Goal: Task Accomplishment & Management: Complete application form

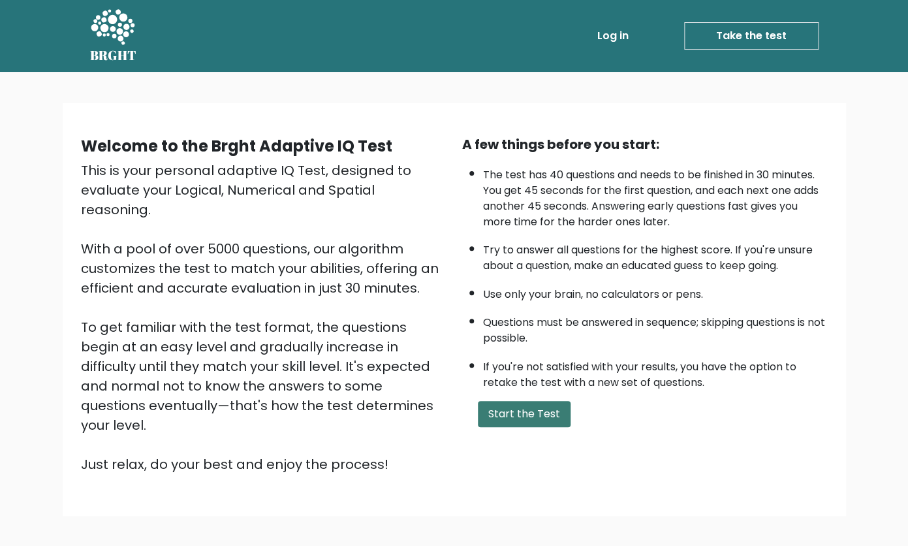
click at [531, 427] on button "Start the Test" at bounding box center [524, 414] width 93 height 26
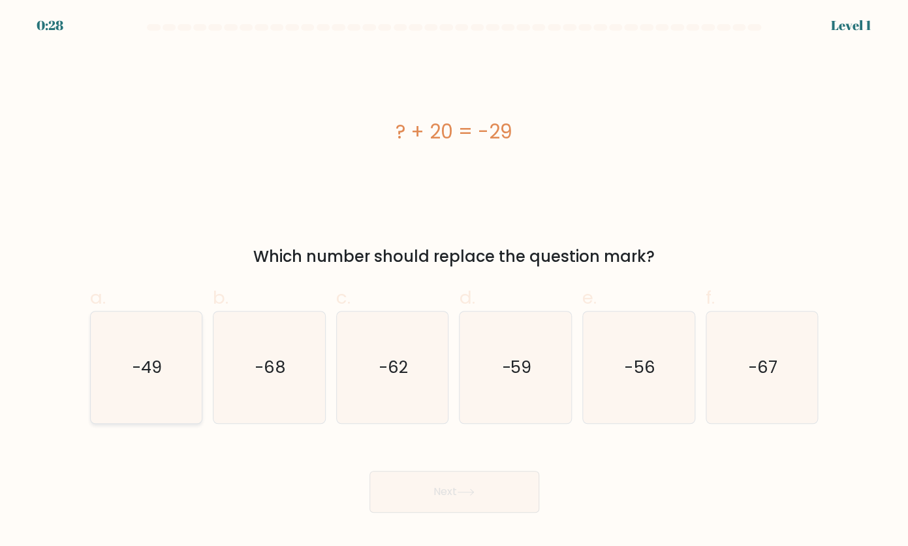
click at [190, 356] on icon "-49" at bounding box center [146, 366] width 111 height 111
click at [454, 281] on input "a. -49" at bounding box center [454, 277] width 1 height 8
radio input "true"
click at [468, 491] on icon at bounding box center [465, 492] width 16 height 6
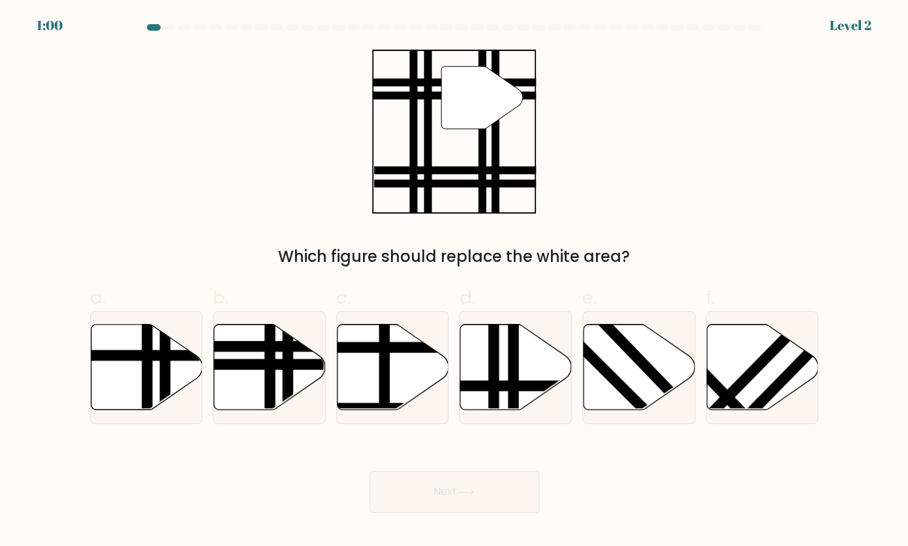
click at [203, 318] on div "a." at bounding box center [146, 354] width 123 height 140
click at [239, 328] on icon at bounding box center [270, 366] width 112 height 85
click at [454, 281] on input "b." at bounding box center [454, 277] width 1 height 8
radio input "true"
click at [497, 491] on button "Next" at bounding box center [454, 491] width 170 height 42
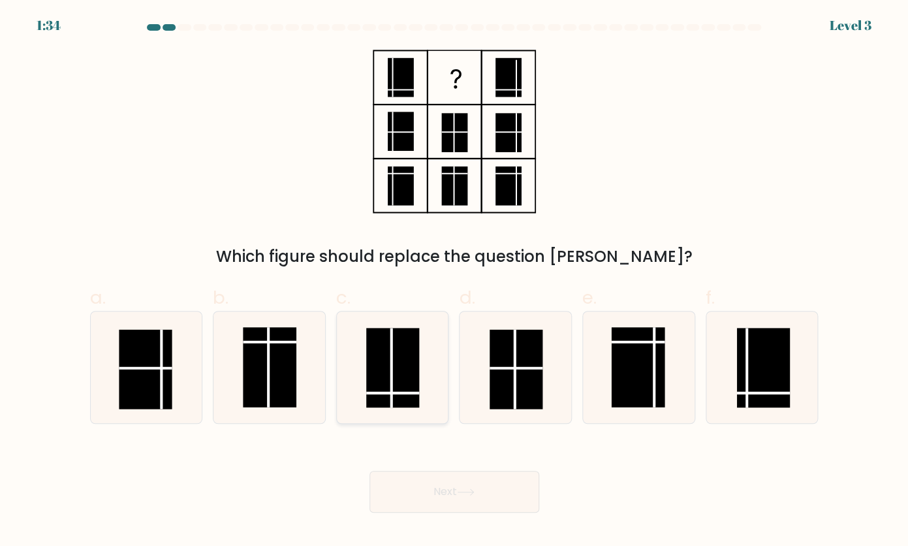
click at [371, 422] on icon at bounding box center [392, 366] width 111 height 111
click at [454, 281] on input "c." at bounding box center [454, 277] width 1 height 8
radio input "true"
click at [430, 507] on button "Next" at bounding box center [454, 491] width 170 height 42
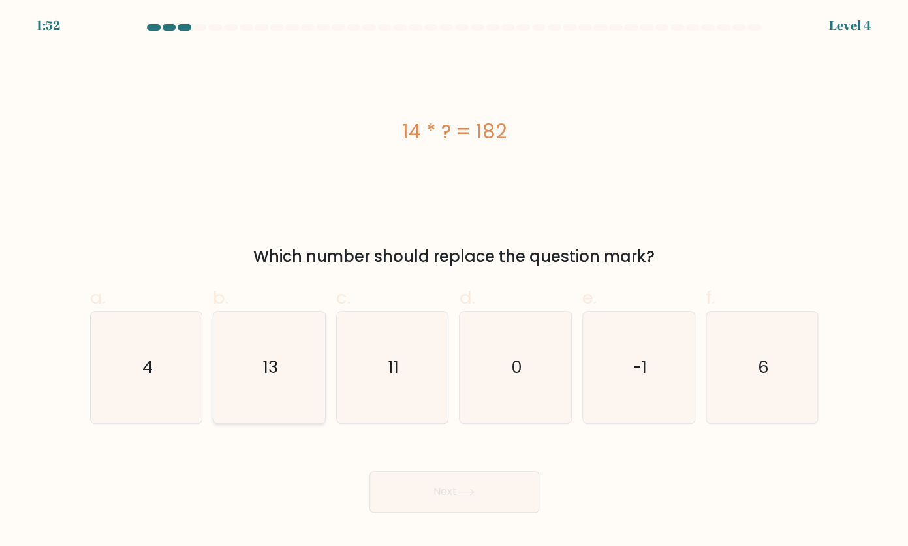
click at [249, 382] on icon "13" at bounding box center [268, 366] width 111 height 111
click at [454, 281] on input "b. 13" at bounding box center [454, 277] width 1 height 8
radio input "true"
click at [444, 504] on button "Next" at bounding box center [454, 491] width 170 height 42
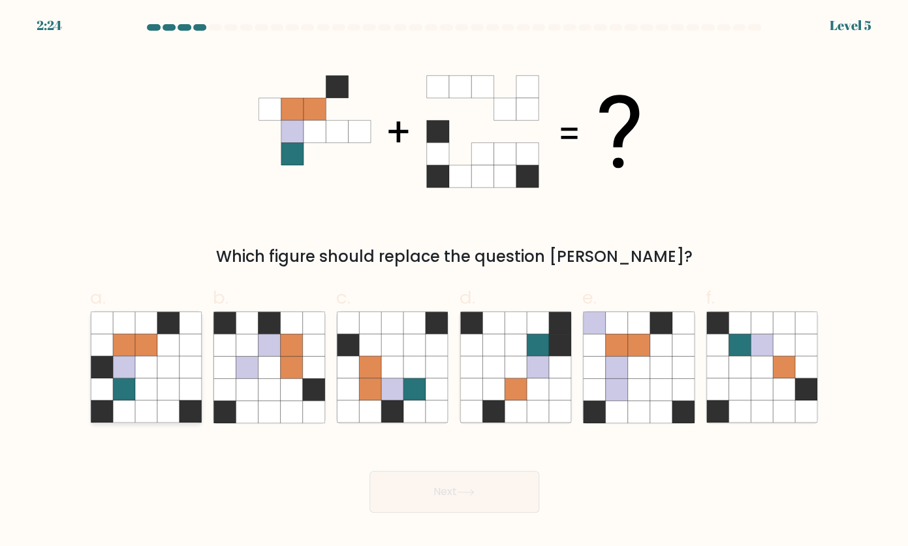
click at [121, 367] on icon at bounding box center [124, 367] width 22 height 22
click at [454, 281] on input "a." at bounding box center [454, 277] width 1 height 8
radio input "true"
click at [502, 484] on button "Next" at bounding box center [454, 491] width 170 height 42
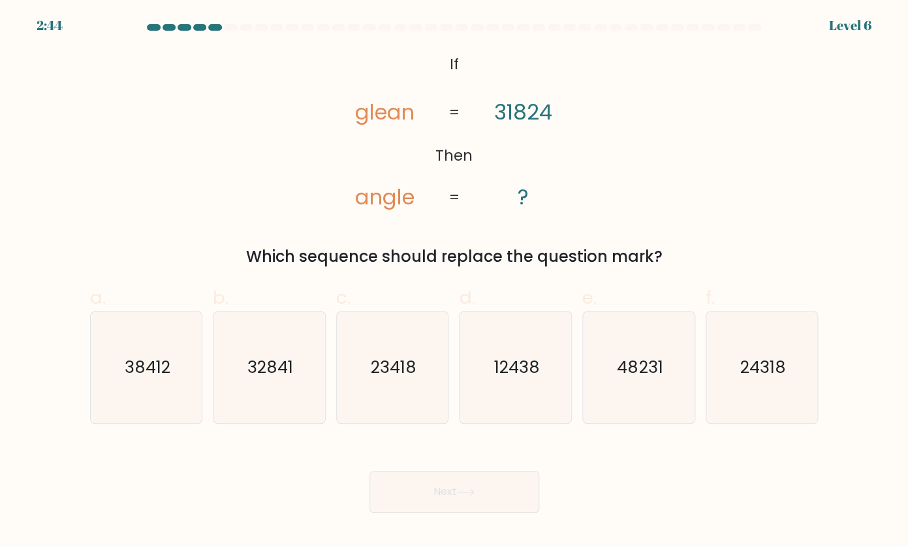
click at [370, 196] on tspan "angle" at bounding box center [384, 196] width 59 height 29
click at [727, 365] on icon "24318" at bounding box center [761, 366] width 111 height 111
click at [455, 281] on input "f. 24318" at bounding box center [454, 277] width 1 height 8
radio input "true"
click at [396, 493] on button "Next" at bounding box center [454, 491] width 170 height 42
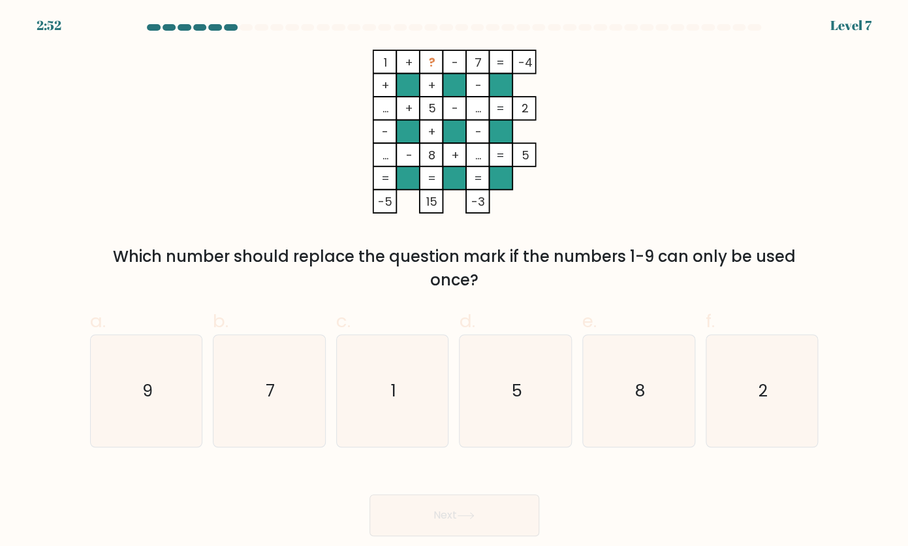
drag, startPoint x: 546, startPoint y: 67, endPoint x: 416, endPoint y: 56, distance: 130.3
click at [416, 56] on icon "1 + ? - 7 -4 + + - ... + 5 - ... 2 - + - ... - 8 + ... = 5 = = = = -5 15 -3 =" at bounding box center [454, 132] width 392 height 164
click at [668, 114] on div "1 + ? - 7 -4 + + - ... + 5 - ... 2 - + - ... - 8 + ... = 5 = = = = -5 15 -3 = W…" at bounding box center [454, 171] width 744 height 242
click at [166, 366] on icon "9" at bounding box center [146, 390] width 111 height 111
click at [454, 281] on input "a. 9" at bounding box center [454, 277] width 1 height 8
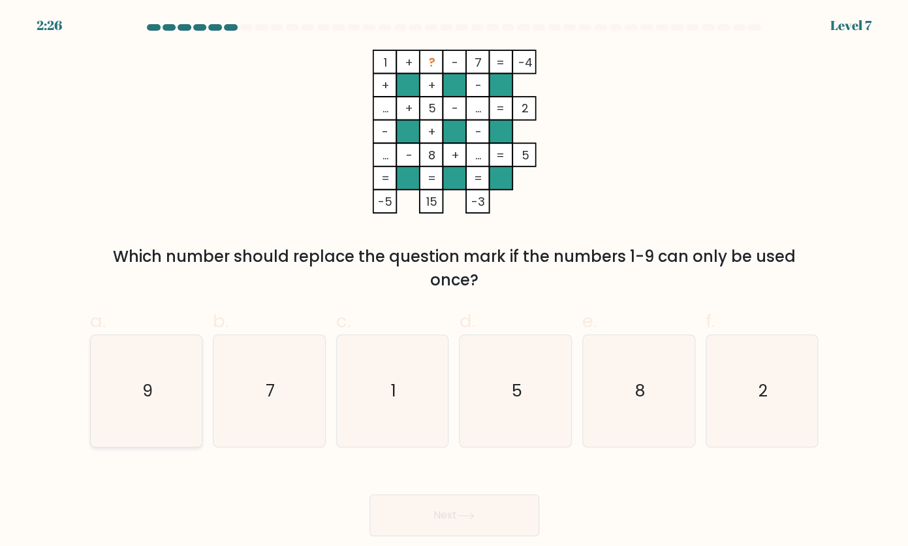
radio input "true"
click at [418, 519] on button "Next" at bounding box center [454, 515] width 170 height 42
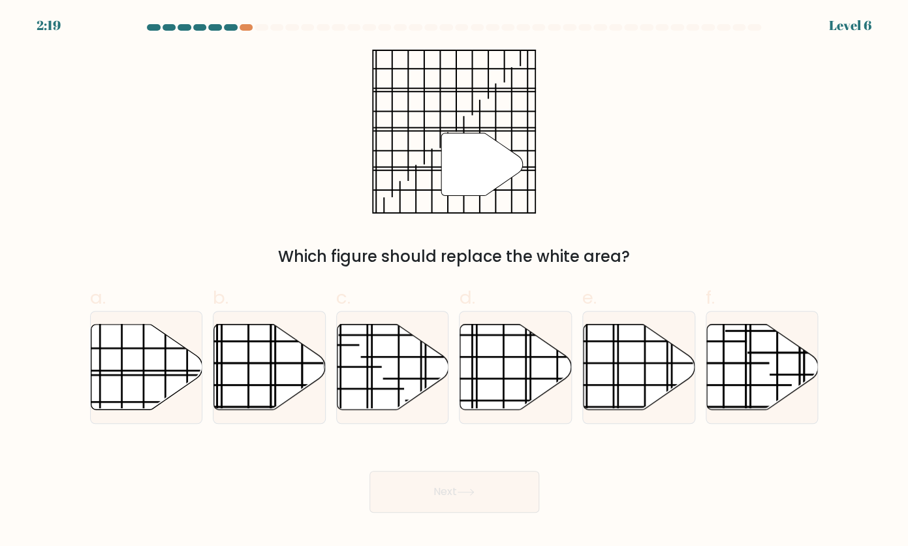
click at [446, 510] on button "Next" at bounding box center [454, 491] width 170 height 42
click at [162, 378] on icon at bounding box center [147, 366] width 112 height 85
click at [454, 281] on input "a." at bounding box center [454, 277] width 1 height 8
radio input "true"
click at [485, 485] on button "Next" at bounding box center [454, 491] width 170 height 42
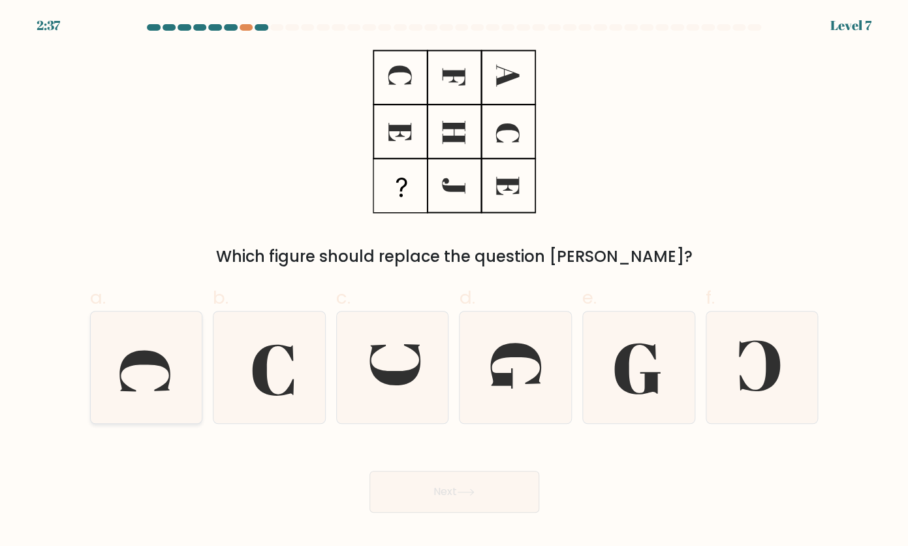
click at [170, 390] on icon at bounding box center [146, 366] width 111 height 111
click at [454, 281] on input "a." at bounding box center [454, 277] width 1 height 8
radio input "true"
click at [498, 487] on button "Next" at bounding box center [454, 491] width 170 height 42
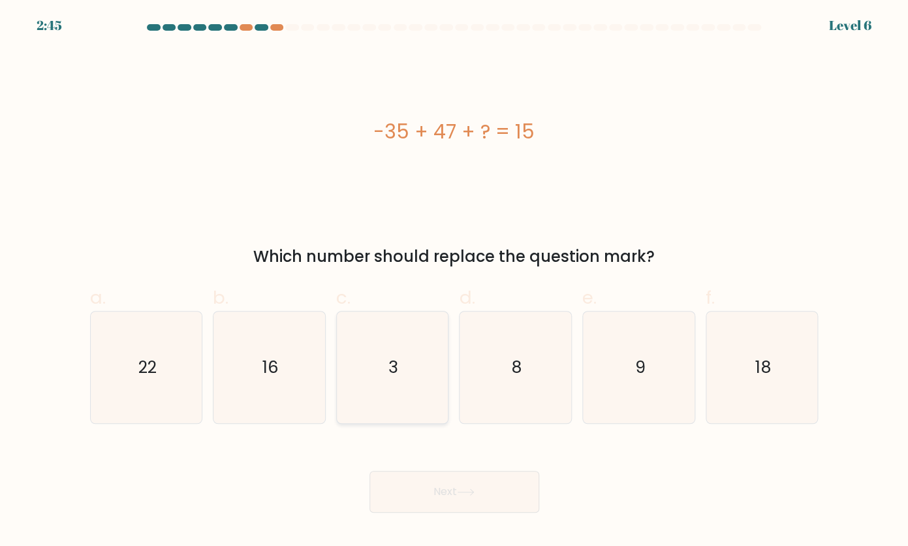
click at [423, 384] on icon "3" at bounding box center [392, 366] width 111 height 111
click at [454, 281] on input "c. 3" at bounding box center [454, 277] width 1 height 8
radio input "true"
click at [470, 493] on icon at bounding box center [466, 491] width 18 height 7
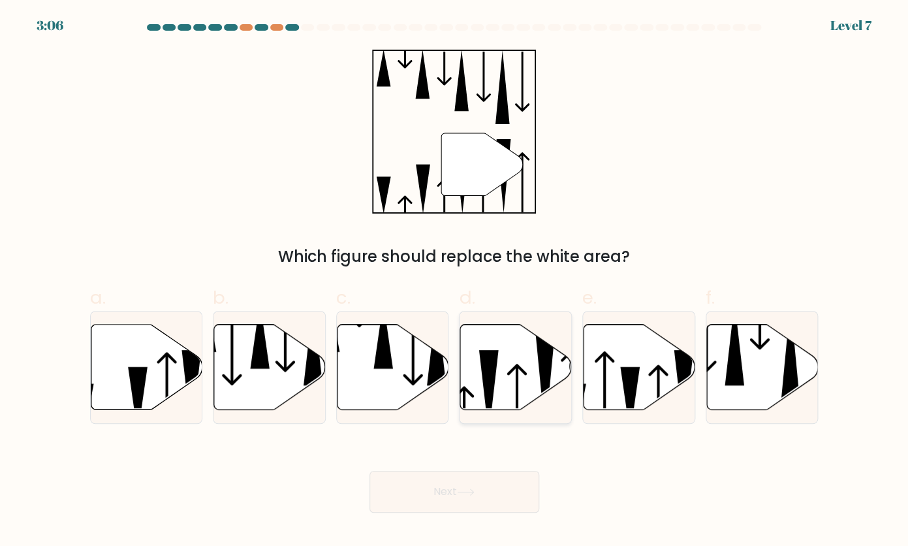
click at [516, 388] on icon at bounding box center [516, 366] width 112 height 85
click at [455, 281] on input "d." at bounding box center [454, 277] width 1 height 8
radio input "true"
click at [482, 490] on button "Next" at bounding box center [454, 491] width 170 height 42
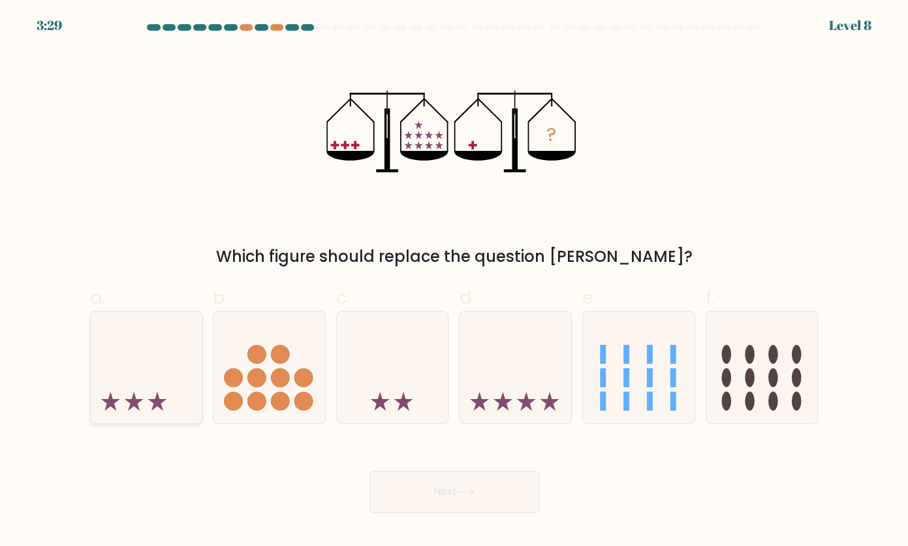
click at [156, 371] on icon at bounding box center [147, 367] width 112 height 92
click at [454, 281] on input "a." at bounding box center [454, 277] width 1 height 8
radio input "true"
click at [469, 477] on button "Next" at bounding box center [454, 491] width 170 height 42
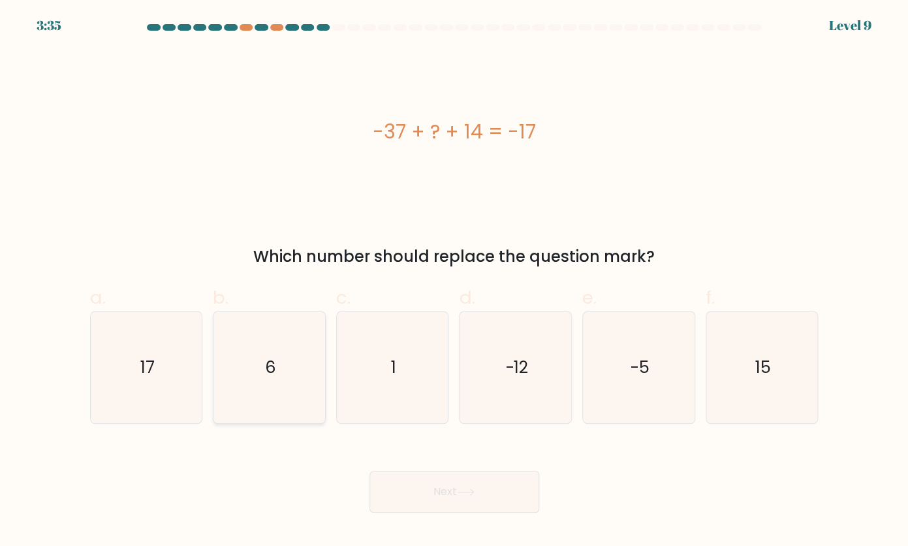
click at [298, 365] on icon "6" at bounding box center [268, 366] width 111 height 111
click at [454, 281] on input "b. 6" at bounding box center [454, 277] width 1 height 8
radio input "true"
click at [448, 512] on body "3:14 Level 9 a." at bounding box center [454, 273] width 908 height 546
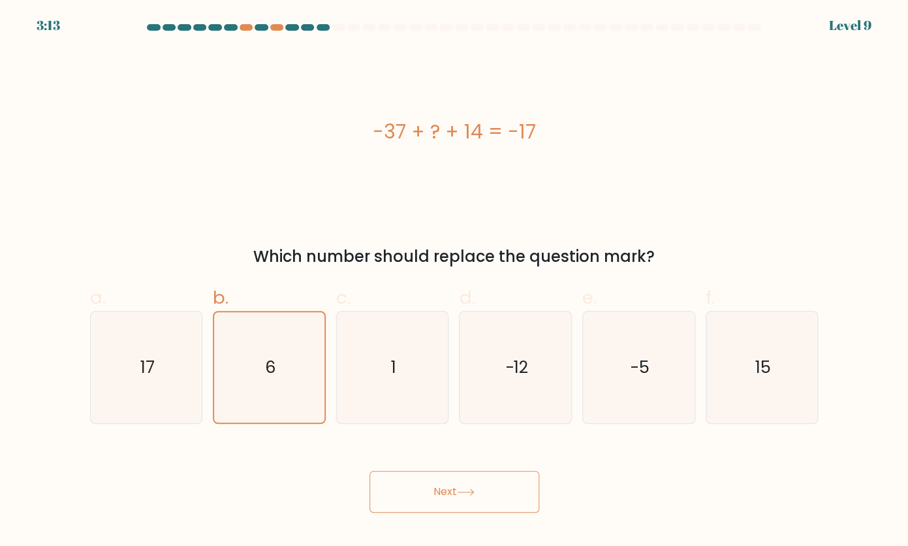
click at [467, 484] on button "Next" at bounding box center [454, 491] width 170 height 42
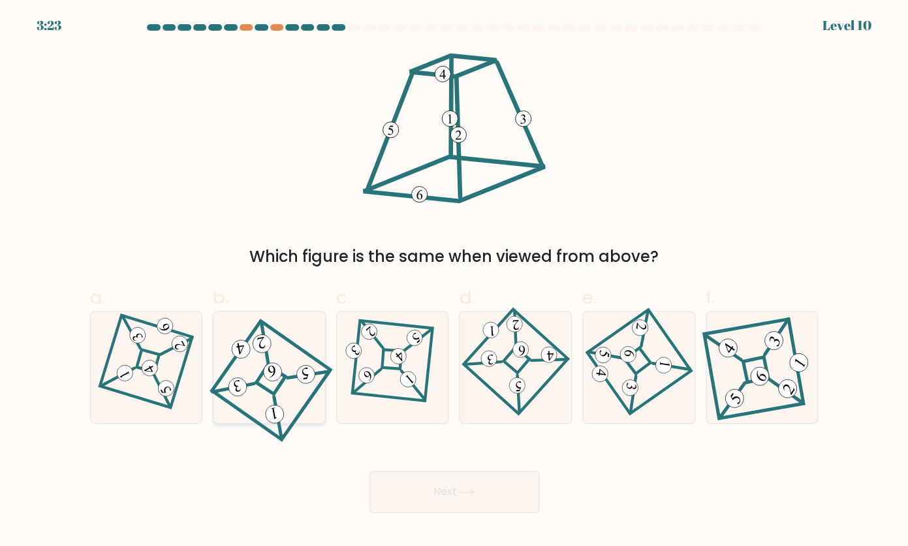
click at [289, 368] on icon at bounding box center [269, 366] width 100 height 89
click at [454, 281] on input "b." at bounding box center [454, 277] width 1 height 8
radio input "true"
click at [497, 500] on button "Next" at bounding box center [454, 491] width 170 height 42
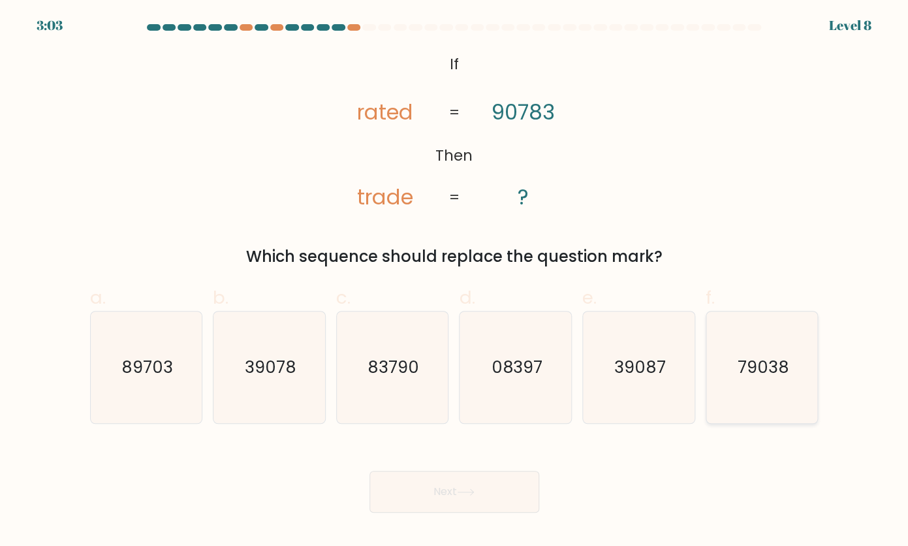
click at [783, 373] on text "79038" at bounding box center [763, 366] width 52 height 23
click at [455, 281] on input "f. 79038" at bounding box center [454, 277] width 1 height 8
radio input "true"
click at [517, 485] on button "Next" at bounding box center [454, 491] width 170 height 42
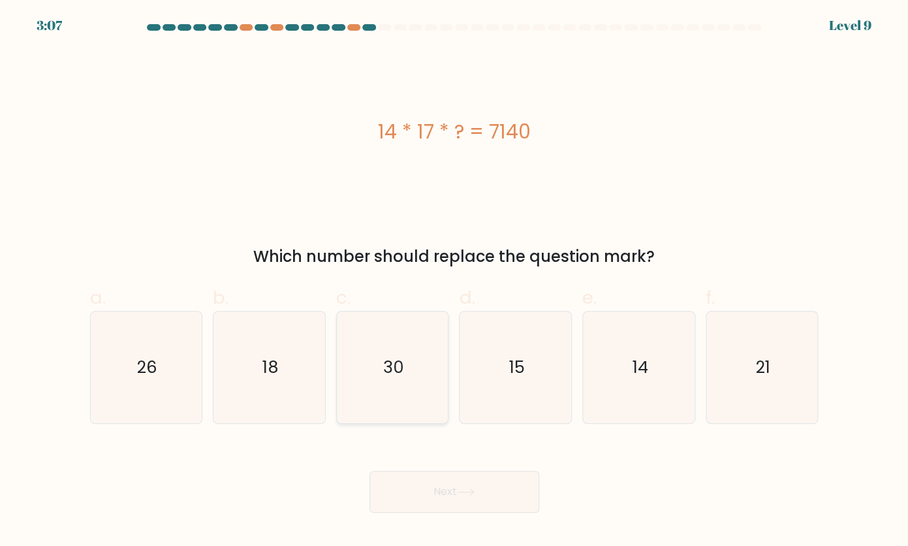
click at [400, 345] on icon "30" at bounding box center [392, 366] width 111 height 111
click at [454, 281] on input "c. 30" at bounding box center [454, 277] width 1 height 8
radio input "true"
click at [426, 512] on body "3:07 Level 9 a." at bounding box center [454, 273] width 908 height 546
click at [422, 498] on button "Next" at bounding box center [454, 491] width 170 height 42
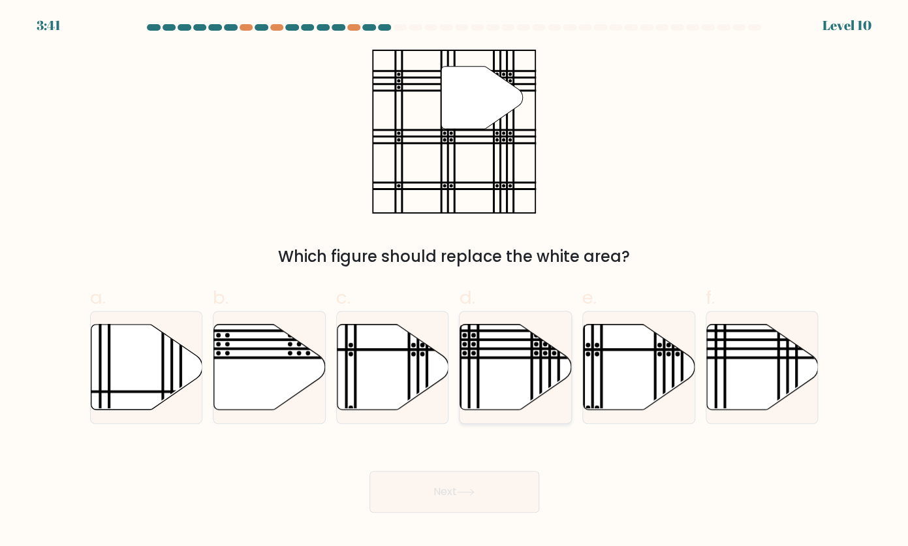
click at [553, 330] on line at bounding box center [478, 330] width 224 height 0
click at [455, 281] on input "d." at bounding box center [454, 277] width 1 height 8
radio input "true"
click at [454, 474] on button "Next" at bounding box center [454, 491] width 170 height 42
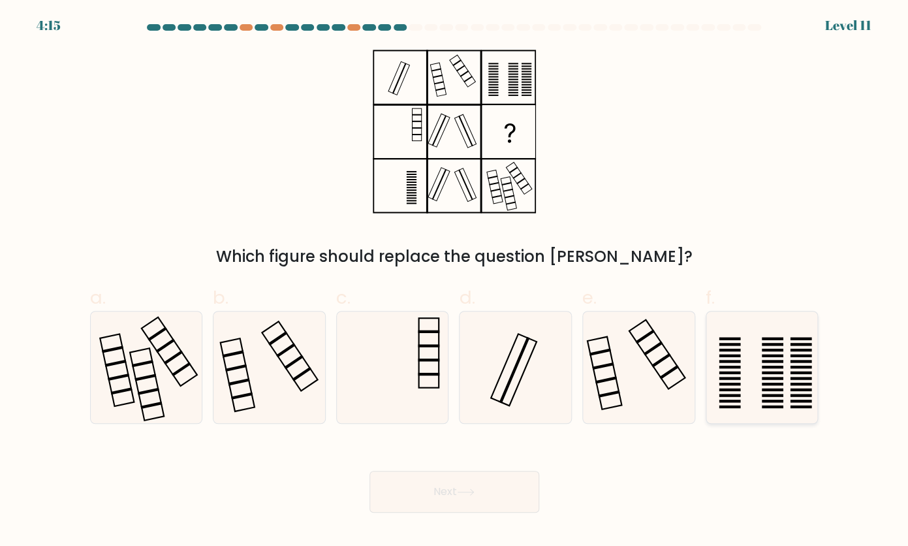
click at [752, 343] on icon at bounding box center [761, 366] width 111 height 111
click at [455, 281] on input "f." at bounding box center [454, 277] width 1 height 8
radio input "true"
click at [460, 498] on button "Next" at bounding box center [454, 491] width 170 height 42
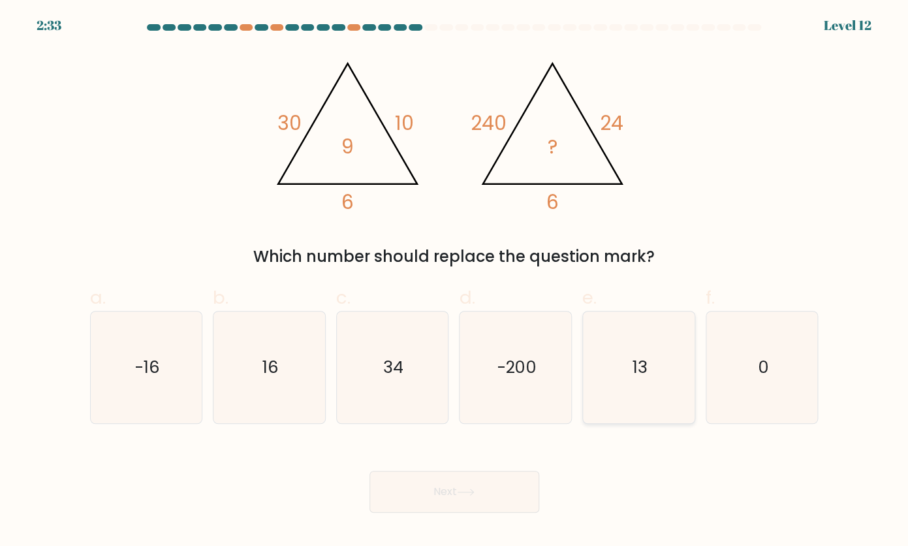
click at [658, 348] on icon "13" at bounding box center [638, 366] width 111 height 111
click at [455, 281] on input "e. 13" at bounding box center [454, 277] width 1 height 8
radio input "true"
click at [398, 343] on icon "34" at bounding box center [392, 366] width 111 height 111
click at [454, 281] on input "c. 34" at bounding box center [454, 277] width 1 height 8
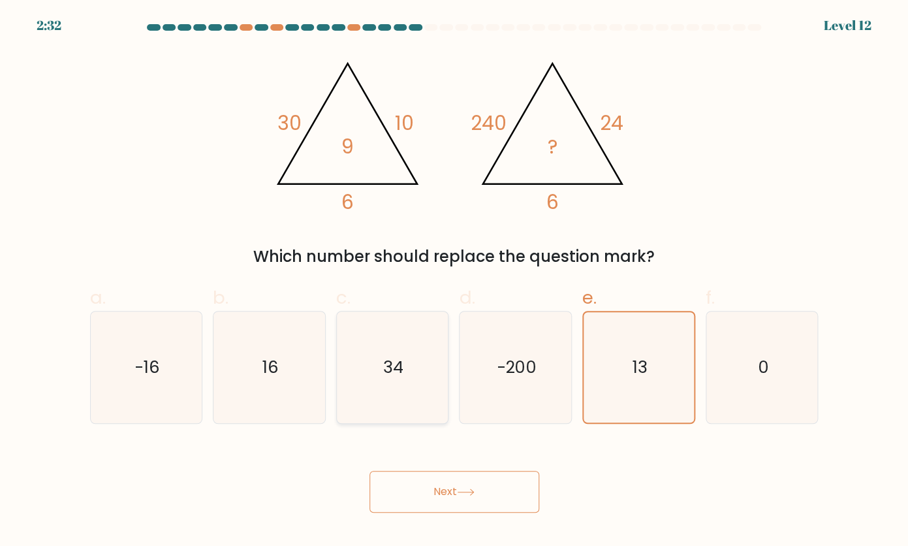
radio input "true"
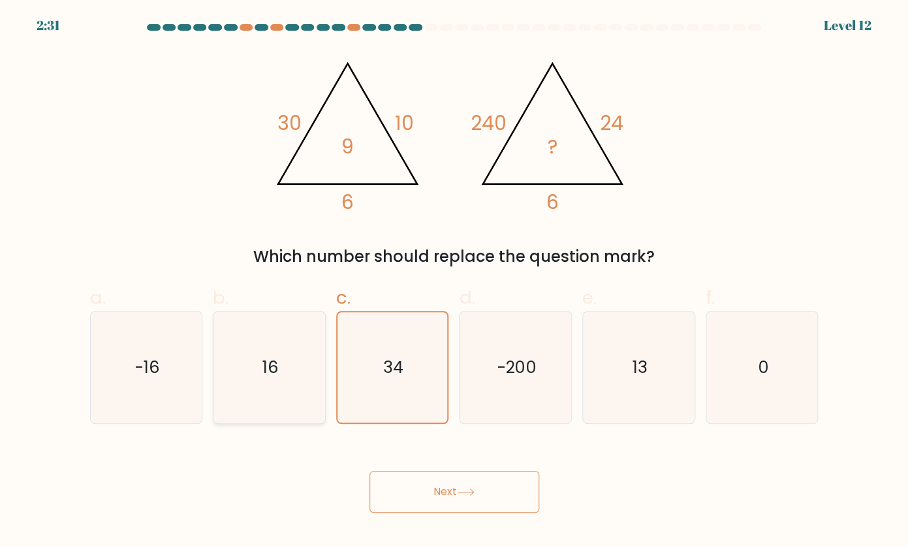
click at [260, 379] on icon "16" at bounding box center [268, 366] width 111 height 111
click at [454, 281] on input "b. 16" at bounding box center [454, 277] width 1 height 8
radio input "true"
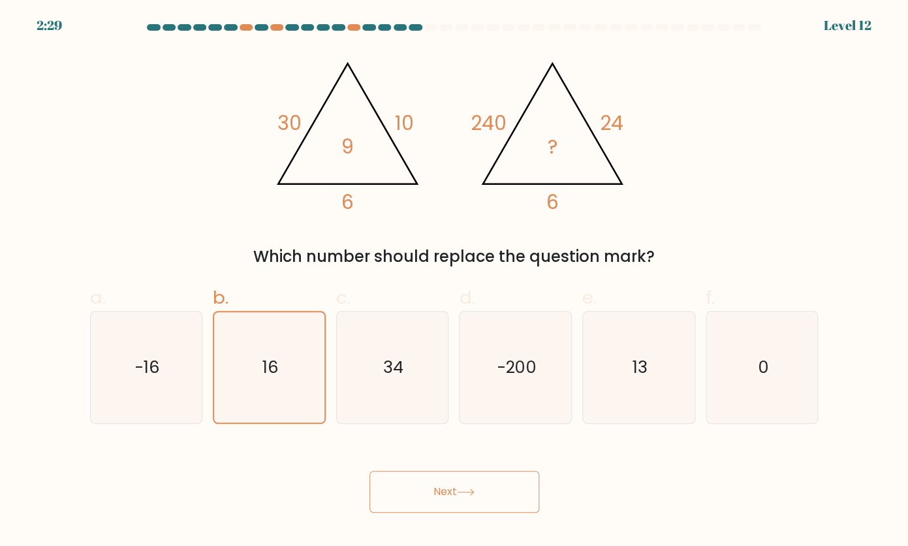
click at [514, 503] on button "Next" at bounding box center [454, 491] width 170 height 42
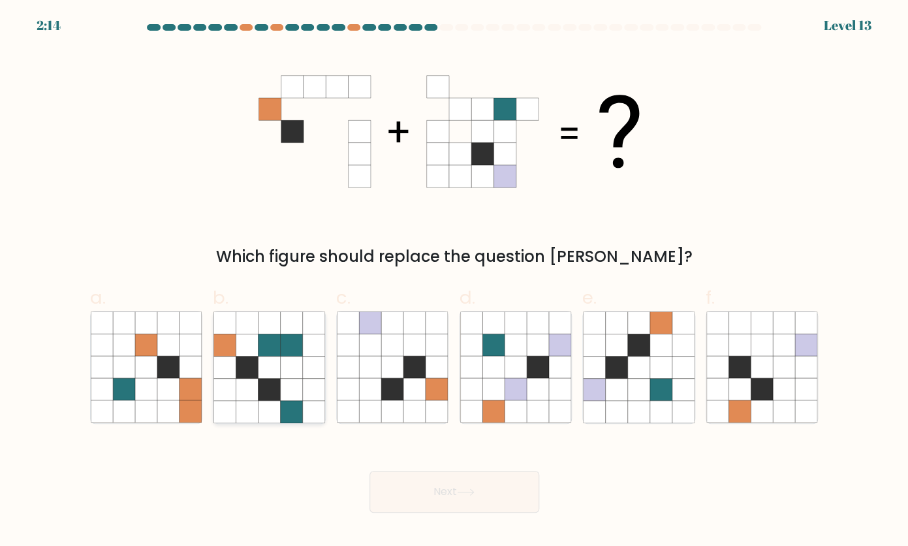
click at [276, 348] on icon at bounding box center [269, 344] width 22 height 22
click at [454, 281] on input "b." at bounding box center [454, 277] width 1 height 8
radio input "true"
click at [434, 487] on button "Next" at bounding box center [454, 491] width 170 height 42
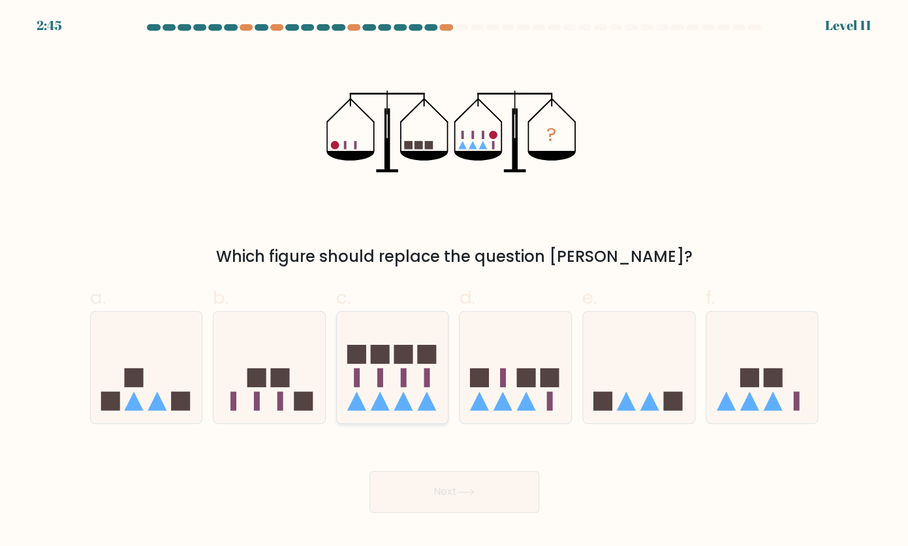
click at [393, 375] on icon at bounding box center [393, 367] width 112 height 92
click at [454, 281] on input "c." at bounding box center [454, 277] width 1 height 8
radio input "true"
click at [464, 488] on button "Next" at bounding box center [454, 491] width 170 height 42
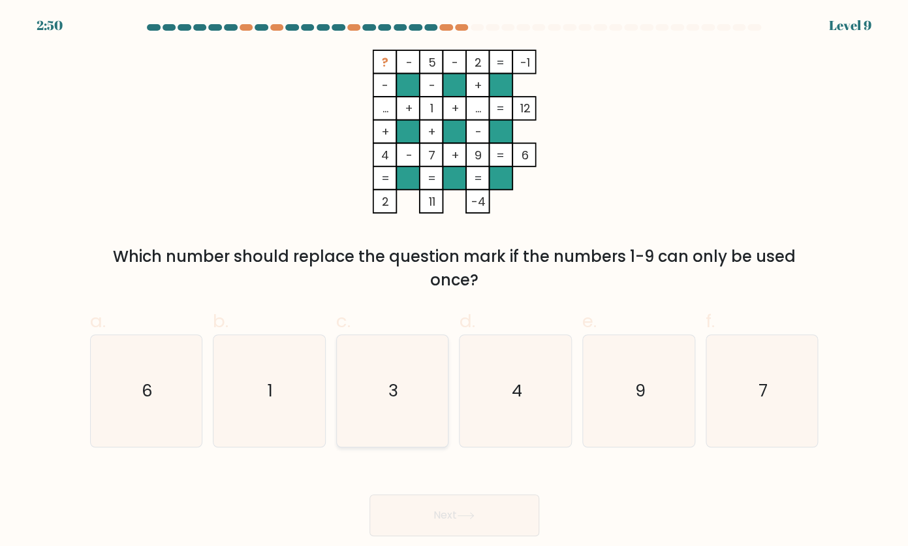
click at [375, 370] on icon "3" at bounding box center [392, 390] width 111 height 111
click at [454, 281] on input "c. 3" at bounding box center [454, 277] width 1 height 8
radio input "true"
click at [436, 515] on button "Next" at bounding box center [454, 515] width 170 height 42
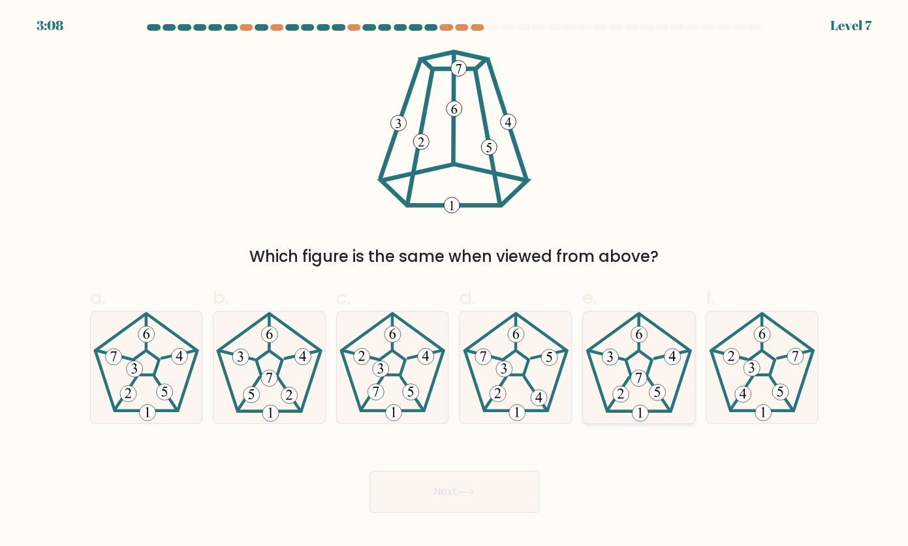
click at [658, 359] on icon at bounding box center [638, 366] width 111 height 111
click at [455, 281] on input "e." at bounding box center [454, 277] width 1 height 8
radio input "true"
click at [436, 489] on button "Next" at bounding box center [454, 491] width 170 height 42
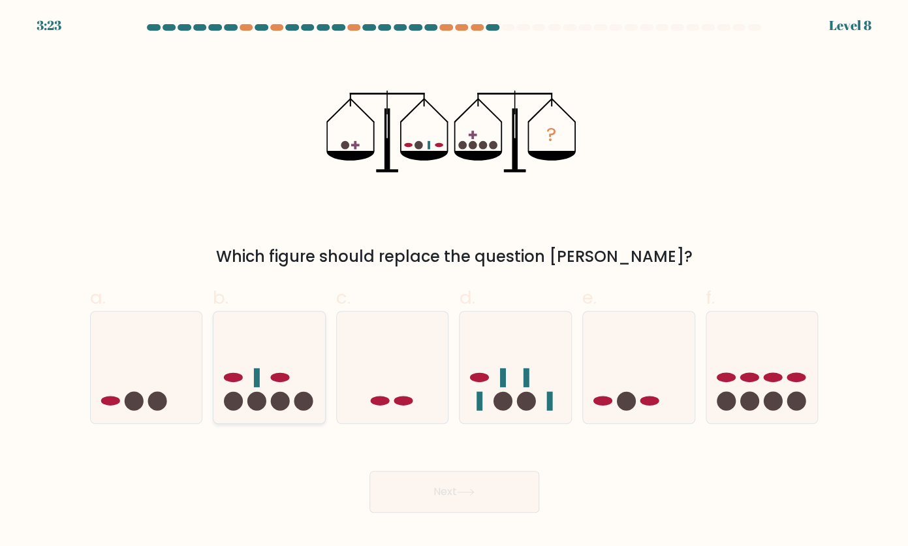
click at [292, 331] on icon at bounding box center [269, 367] width 112 height 92
click at [454, 281] on input "b." at bounding box center [454, 277] width 1 height 8
radio input "true"
click at [448, 505] on button "Next" at bounding box center [454, 491] width 170 height 42
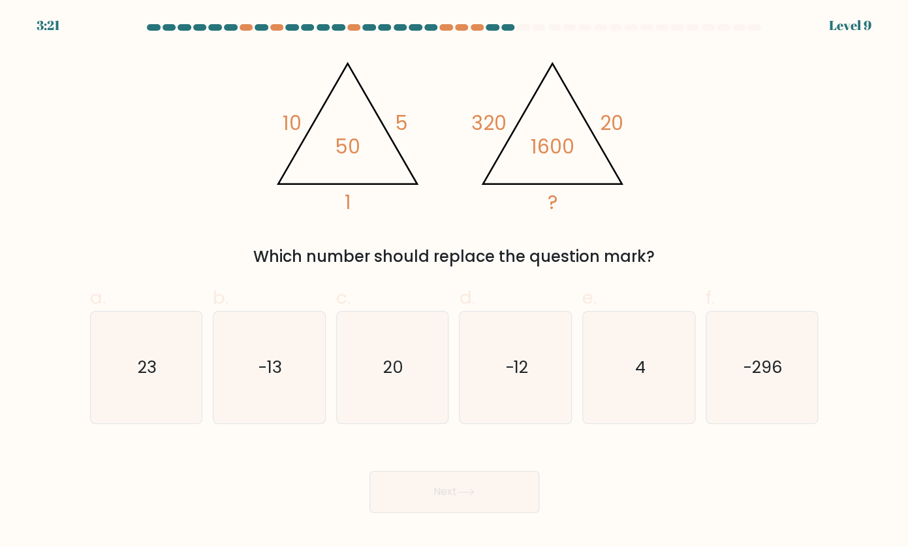
click at [457, 486] on button "Next" at bounding box center [454, 491] width 170 height 42
click at [548, 339] on icon "-12" at bounding box center [515, 366] width 111 height 111
click at [455, 281] on input "d. -12" at bounding box center [454, 277] width 1 height 8
radio input "true"
click at [442, 504] on button "Next" at bounding box center [454, 491] width 170 height 42
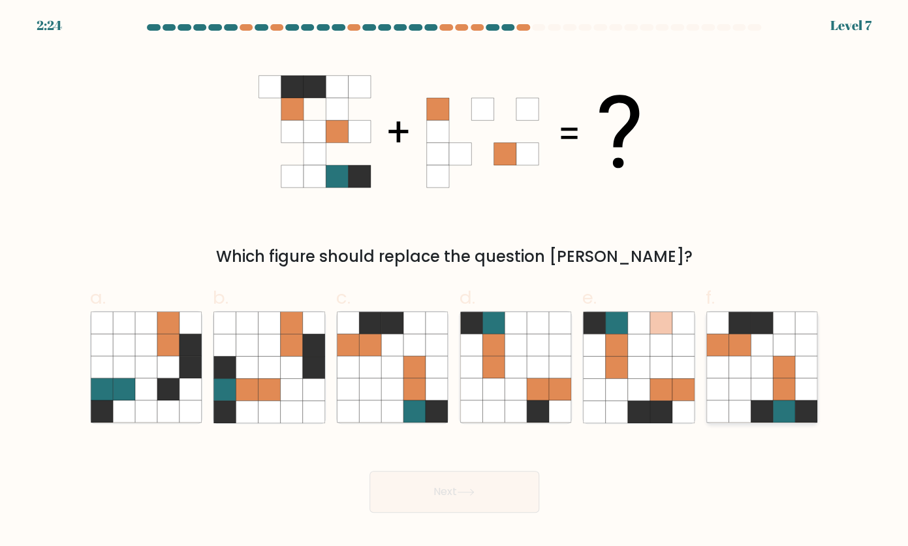
click at [730, 360] on icon at bounding box center [739, 367] width 22 height 22
click at [455, 281] on input "f." at bounding box center [454, 277] width 1 height 8
radio input "true"
click at [506, 485] on button "Next" at bounding box center [454, 491] width 170 height 42
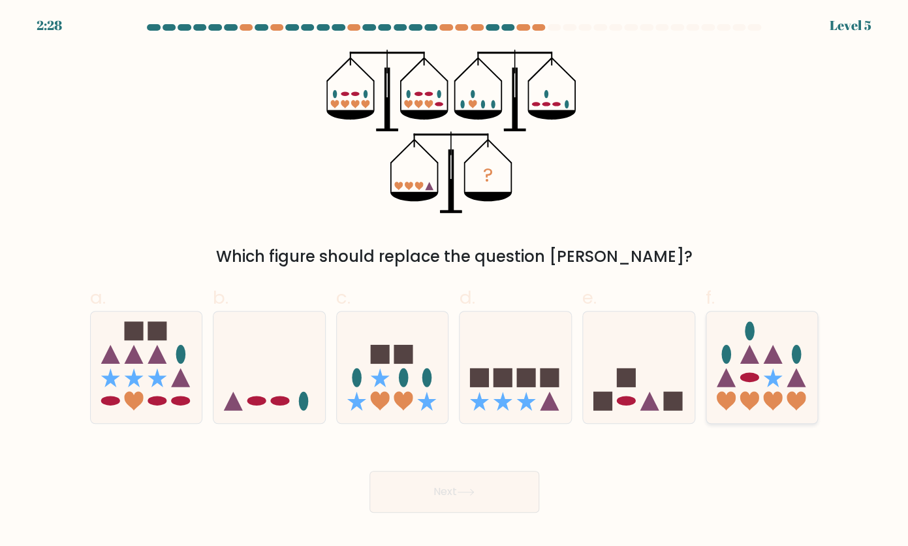
click at [737, 386] on icon at bounding box center [762, 367] width 112 height 92
click at [455, 281] on input "f." at bounding box center [454, 277] width 1 height 8
radio input "true"
click at [472, 486] on button "Next" at bounding box center [454, 491] width 170 height 42
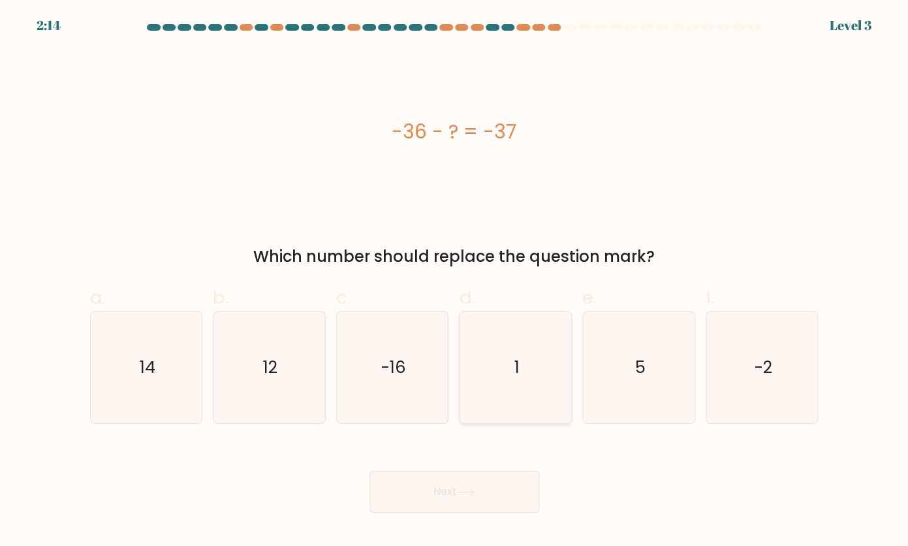
click at [546, 386] on icon "1" at bounding box center [515, 366] width 111 height 111
click at [455, 281] on input "d. 1" at bounding box center [454, 277] width 1 height 8
radio input "true"
click at [490, 506] on button "Next" at bounding box center [454, 491] width 170 height 42
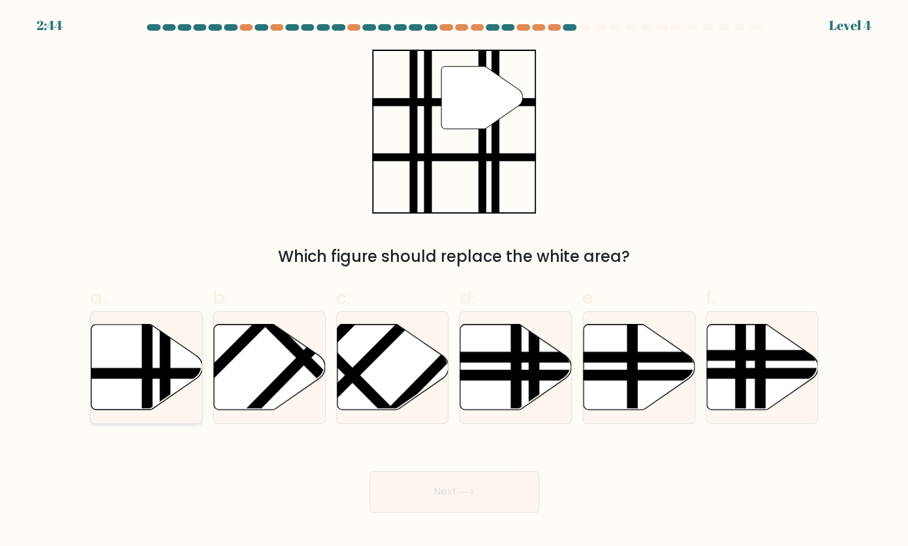
click at [159, 353] on icon at bounding box center [147, 366] width 112 height 85
click at [454, 281] on input "a." at bounding box center [454, 277] width 1 height 8
radio input "true"
click at [451, 483] on button "Next" at bounding box center [454, 491] width 170 height 42
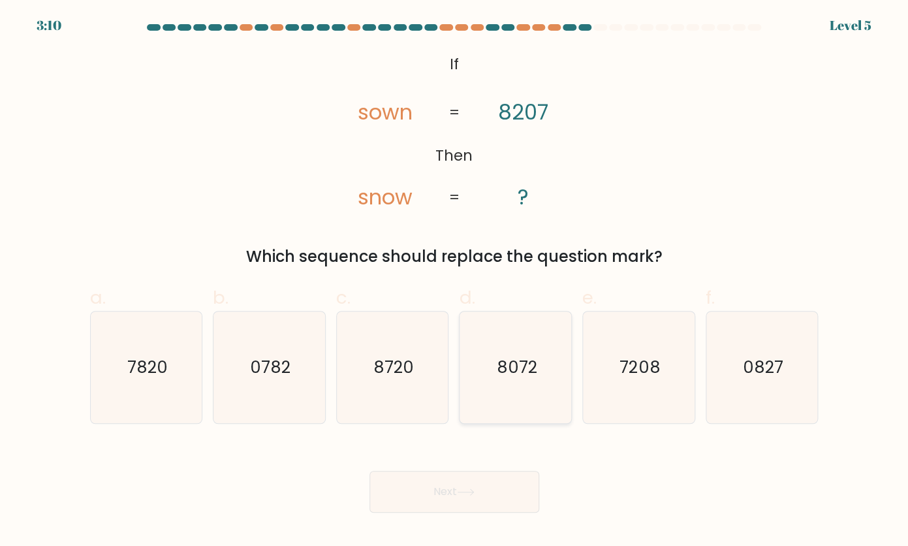
click at [546, 380] on icon "8072" at bounding box center [515, 366] width 111 height 111
click at [455, 281] on input "d. 8072" at bounding box center [454, 277] width 1 height 8
radio input "true"
click at [378, 368] on text "8720" at bounding box center [393, 366] width 40 height 23
click at [454, 281] on input "c. 8720" at bounding box center [454, 277] width 1 height 8
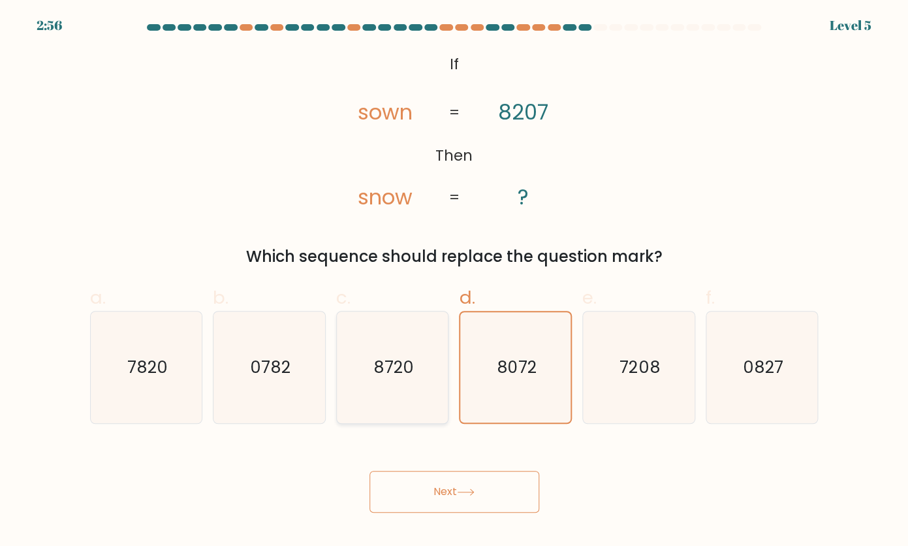
radio input "true"
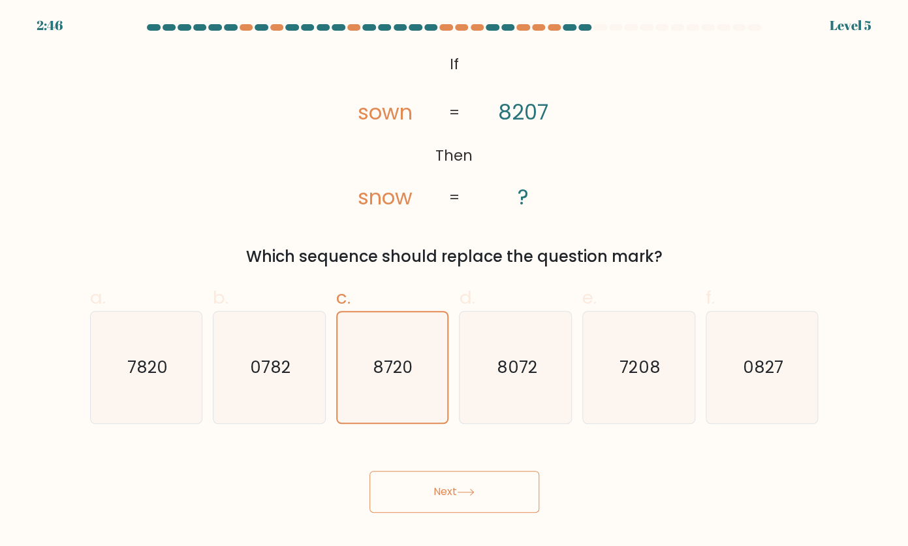
click at [462, 496] on button "Next" at bounding box center [454, 491] width 170 height 42
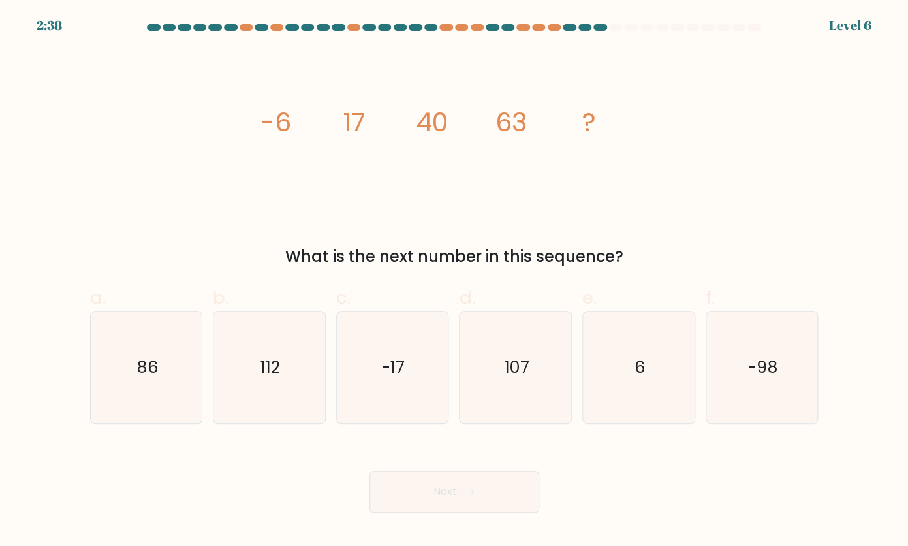
drag, startPoint x: 547, startPoint y: 440, endPoint x: 479, endPoint y: 440, distance: 68.5
click at [493, 440] on div "Next" at bounding box center [454, 475] width 744 height 73
click at [124, 352] on icon "86" at bounding box center [146, 366] width 111 height 111
click at [454, 281] on input "a. 86" at bounding box center [454, 277] width 1 height 8
radio input "true"
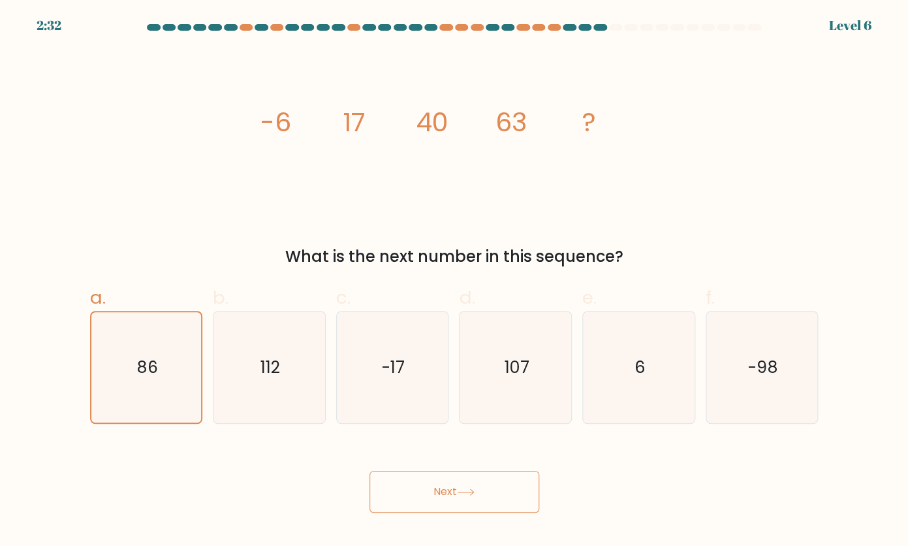
click at [452, 490] on button "Next" at bounding box center [454, 491] width 170 height 42
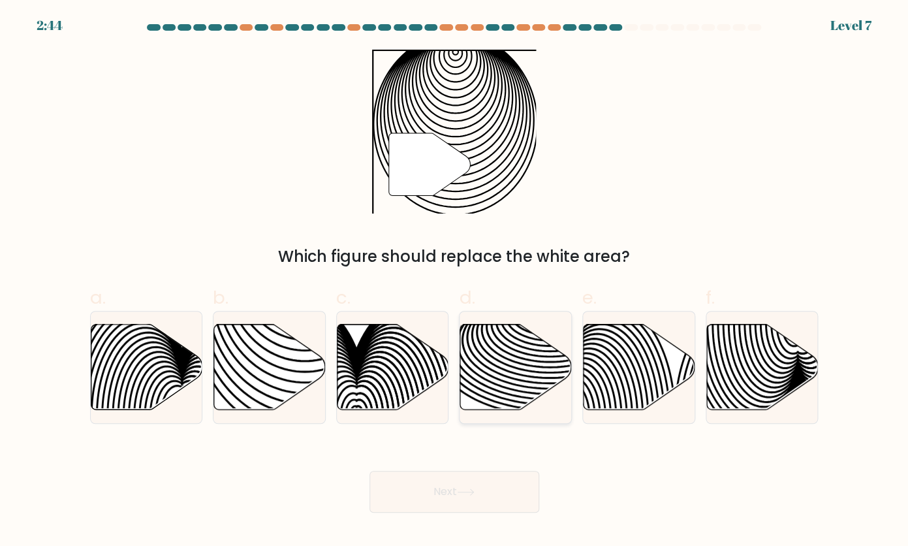
click at [510, 399] on icon at bounding box center [550, 359] width 224 height 112
click at [455, 281] on input "d." at bounding box center [454, 277] width 1 height 8
radio input "true"
click at [415, 484] on button "Next" at bounding box center [454, 491] width 170 height 42
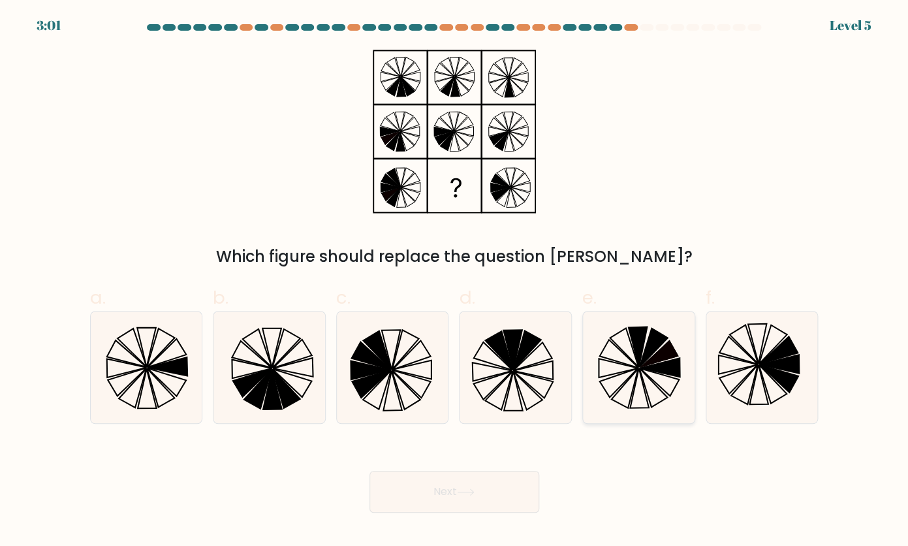
click at [662, 358] on icon at bounding box center [658, 352] width 38 height 27
click at [455, 281] on input "e." at bounding box center [454, 277] width 1 height 8
radio input "true"
click at [391, 482] on button "Next" at bounding box center [454, 491] width 170 height 42
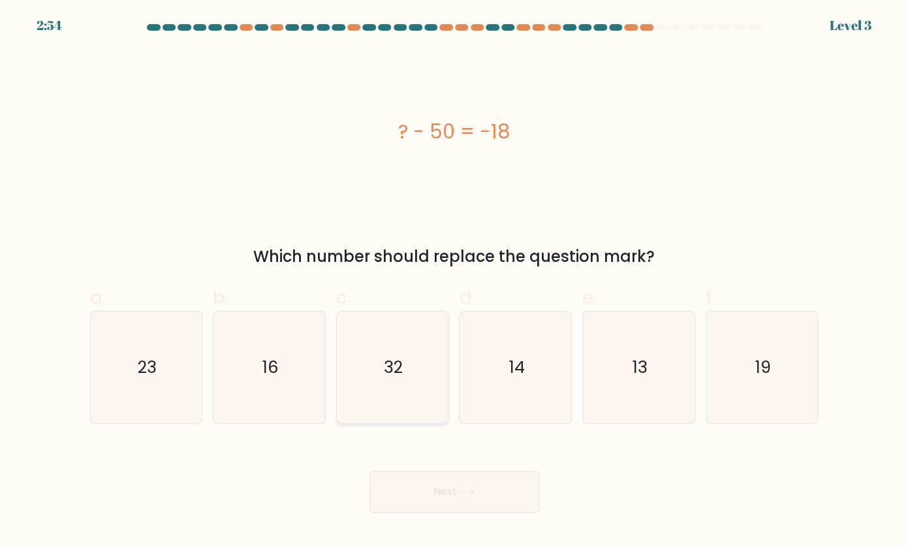
click at [418, 383] on icon "32" at bounding box center [392, 366] width 111 height 111
click at [454, 281] on input "c. 32" at bounding box center [454, 277] width 1 height 8
radio input "true"
click at [448, 497] on button "Next" at bounding box center [454, 491] width 170 height 42
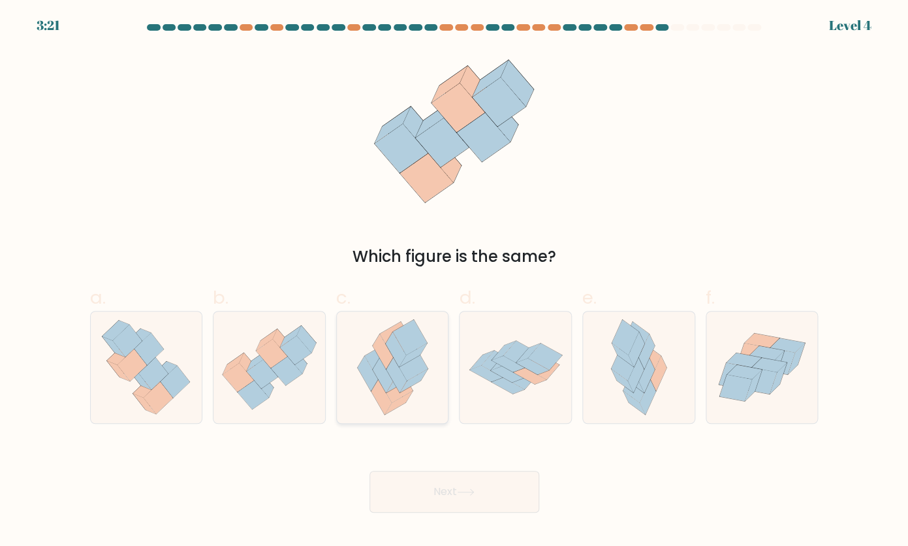
click at [372, 362] on icon at bounding box center [381, 361] width 34 height 35
click at [454, 281] on input "c." at bounding box center [454, 277] width 1 height 8
radio input "true"
click at [467, 502] on button "Next" at bounding box center [454, 491] width 170 height 42
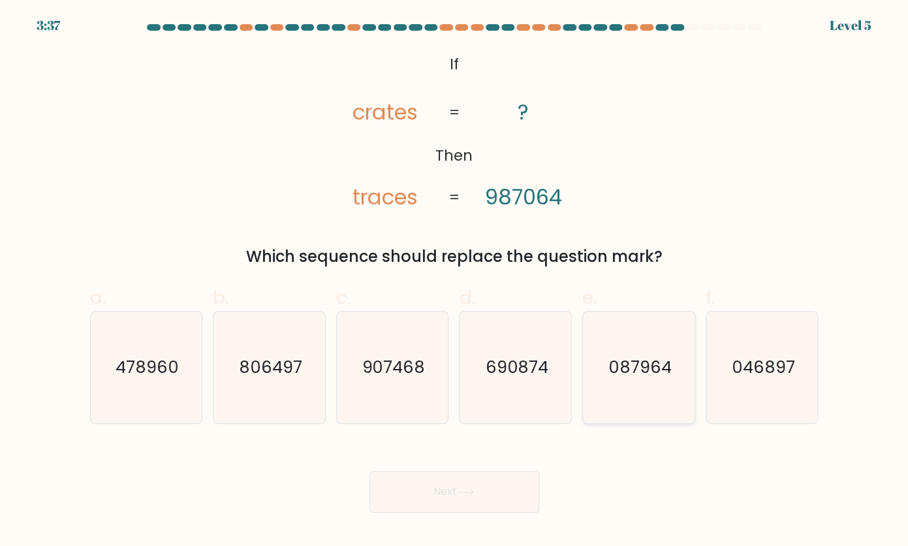
click at [596, 351] on icon "087964" at bounding box center [638, 366] width 111 height 111
click at [455, 281] on input "e. 087964" at bounding box center [454, 277] width 1 height 8
radio input "true"
click at [489, 495] on button "Next" at bounding box center [454, 491] width 170 height 42
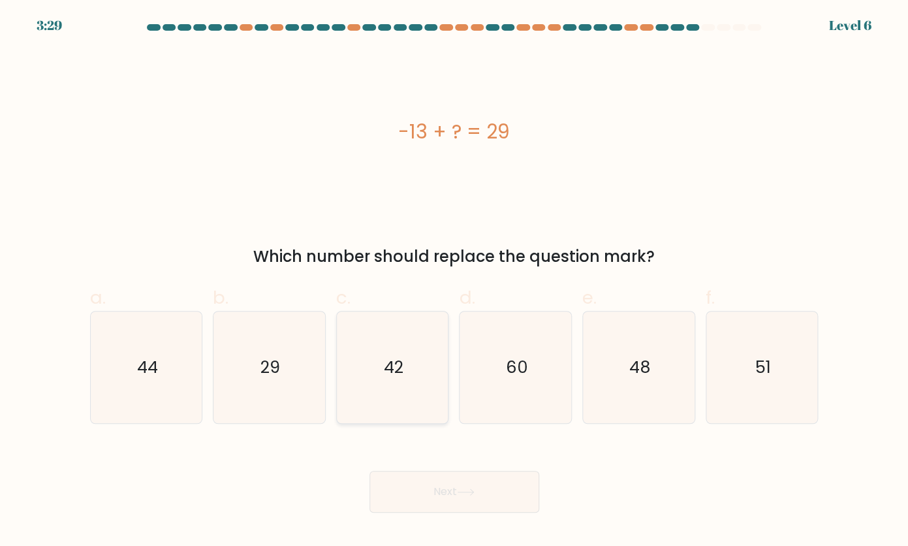
click at [422, 373] on icon "42" at bounding box center [392, 366] width 111 height 111
click at [454, 281] on input "c. 42" at bounding box center [454, 277] width 1 height 8
radio input "true"
click at [442, 483] on button "Next" at bounding box center [454, 491] width 170 height 42
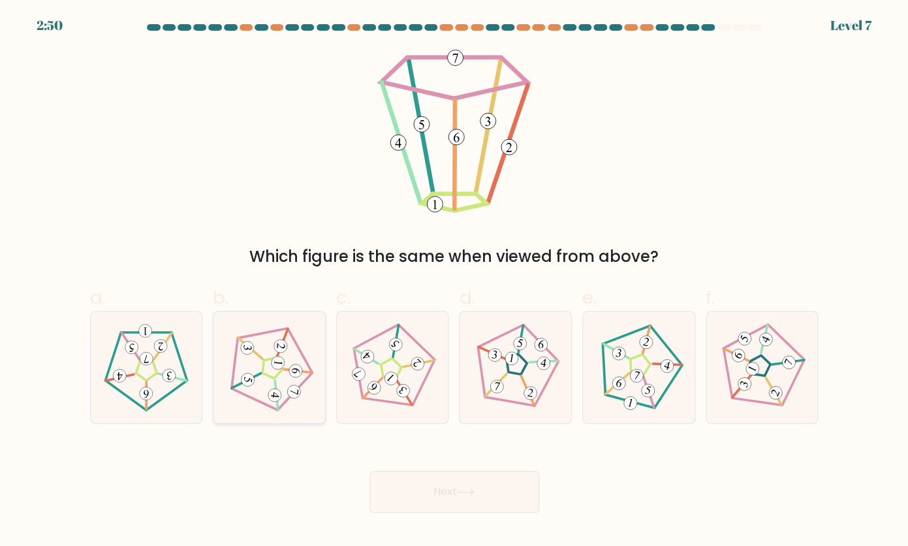
click at [286, 361] on icon at bounding box center [268, 366] width 89 height 89
click at [454, 281] on input "b." at bounding box center [454, 277] width 1 height 8
radio input "true"
click at [463, 503] on button "Next" at bounding box center [454, 491] width 170 height 42
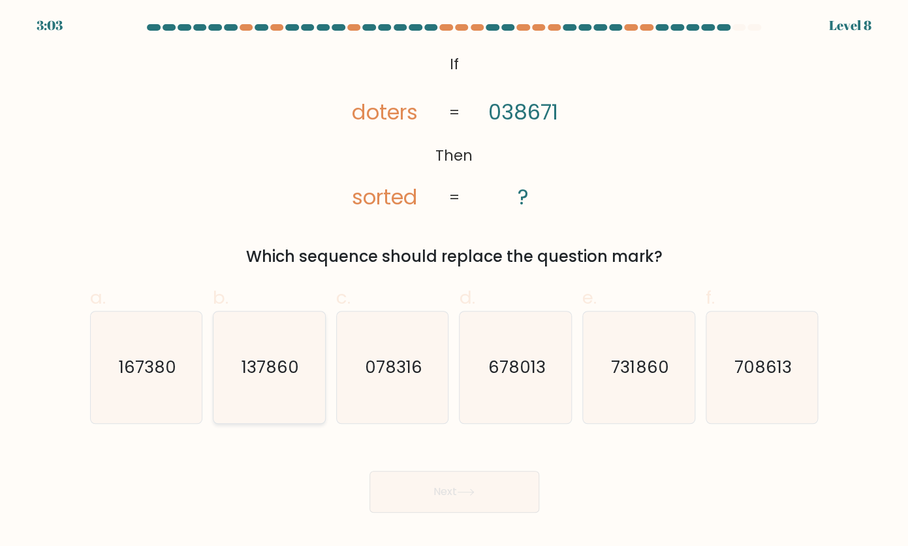
click at [289, 334] on icon "137860" at bounding box center [268, 366] width 111 height 111
click at [454, 281] on input "b. 137860" at bounding box center [454, 277] width 1 height 8
radio input "true"
click at [469, 483] on button "Next" at bounding box center [454, 491] width 170 height 42
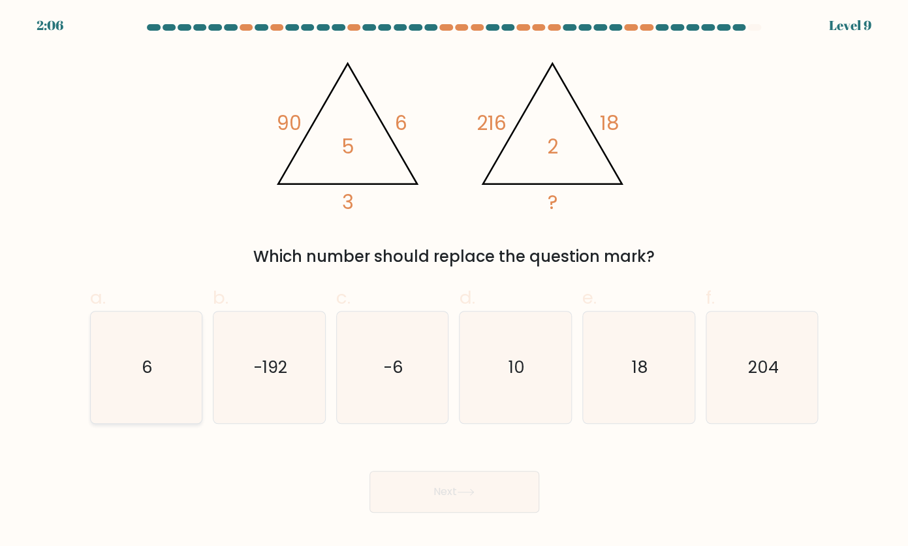
click at [106, 359] on icon "6" at bounding box center [146, 366] width 111 height 111
click at [454, 281] on input "a. 6" at bounding box center [454, 277] width 1 height 8
radio input "true"
click at [429, 478] on button "Next" at bounding box center [454, 491] width 170 height 42
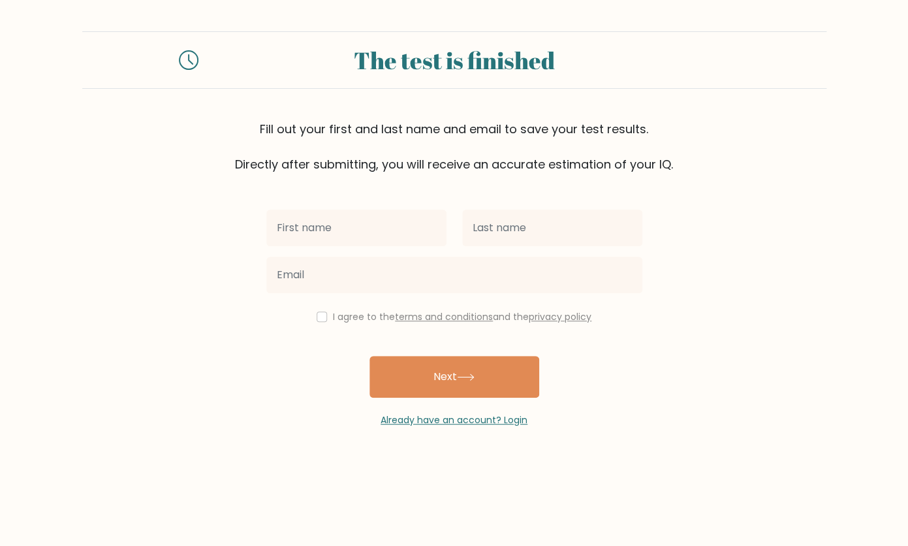
type input "o"
type input "juice"
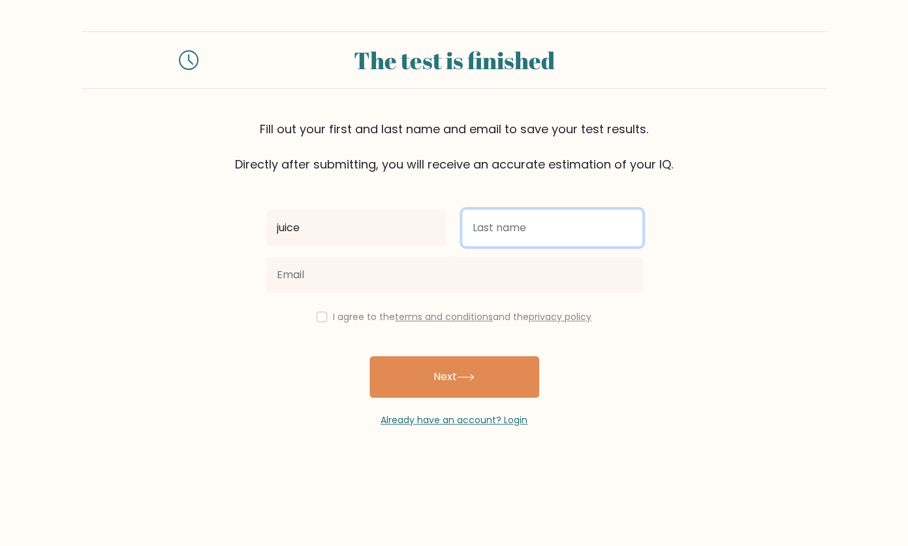
click at [523, 231] on input "text" at bounding box center [552, 227] width 180 height 37
type input "box"
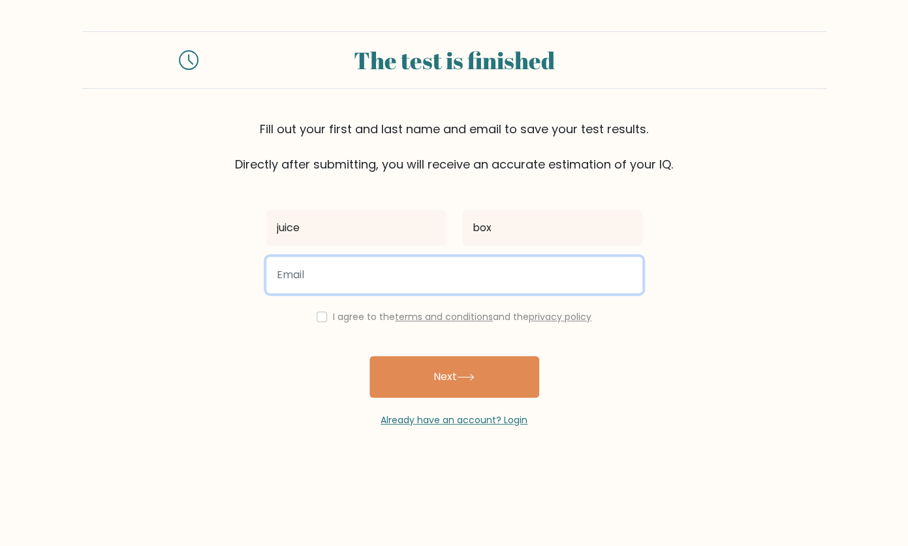
click at [400, 288] on input "email" at bounding box center [454, 274] width 376 height 37
type input "investorobama@gmail.com"
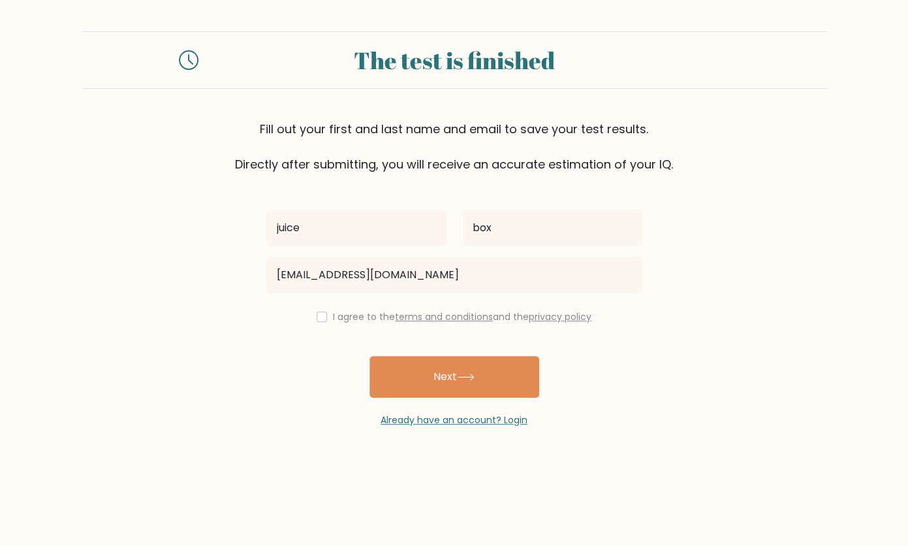
click at [310, 316] on div "I agree to the terms and conditions and the privacy policy" at bounding box center [454, 317] width 392 height 16
click at [316, 316] on input "checkbox" at bounding box center [321, 316] width 10 height 10
checkbox input "true"
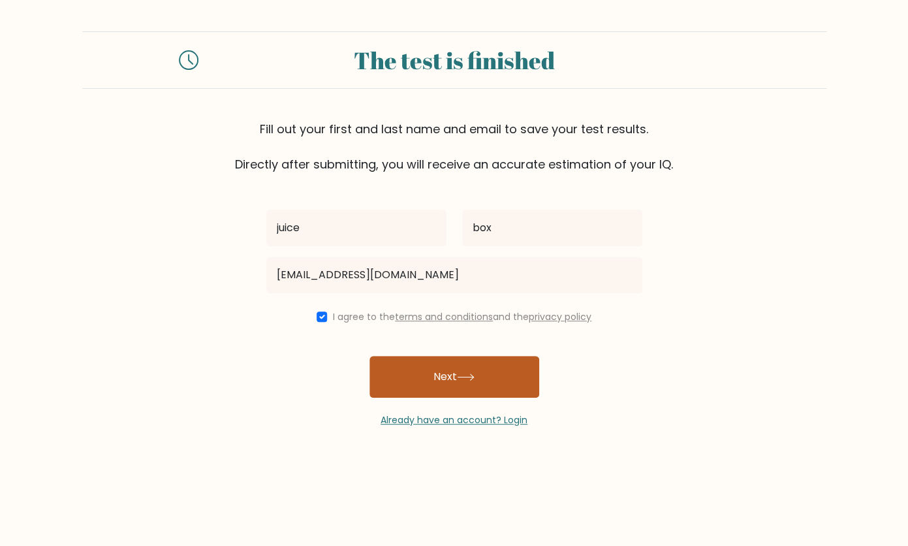
click at [476, 373] on button "Next" at bounding box center [454, 377] width 170 height 42
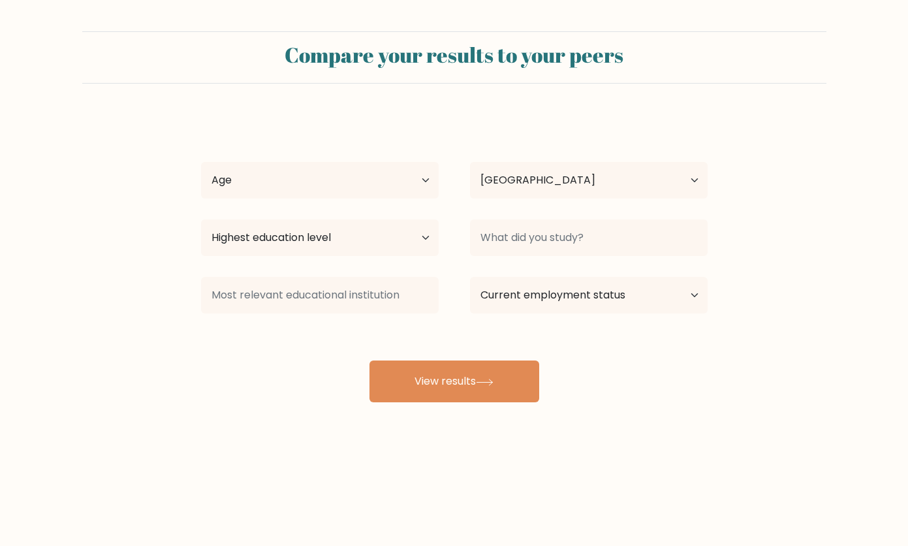
select select "NG"
click at [201, 219] on select "Highest education level No schooling Primary Lower Secondary Upper Secondary Oc…" at bounding box center [320, 237] width 238 height 37
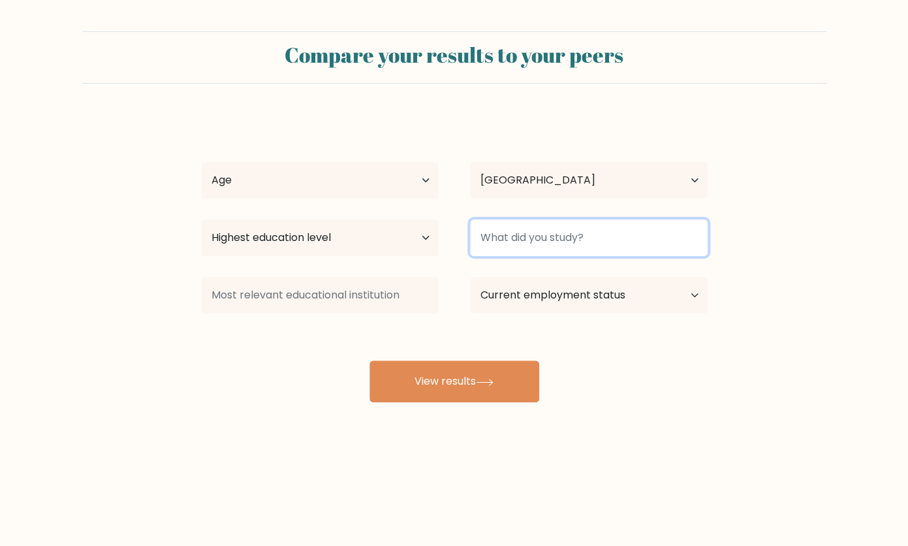
click at [549, 228] on input at bounding box center [589, 237] width 238 height 37
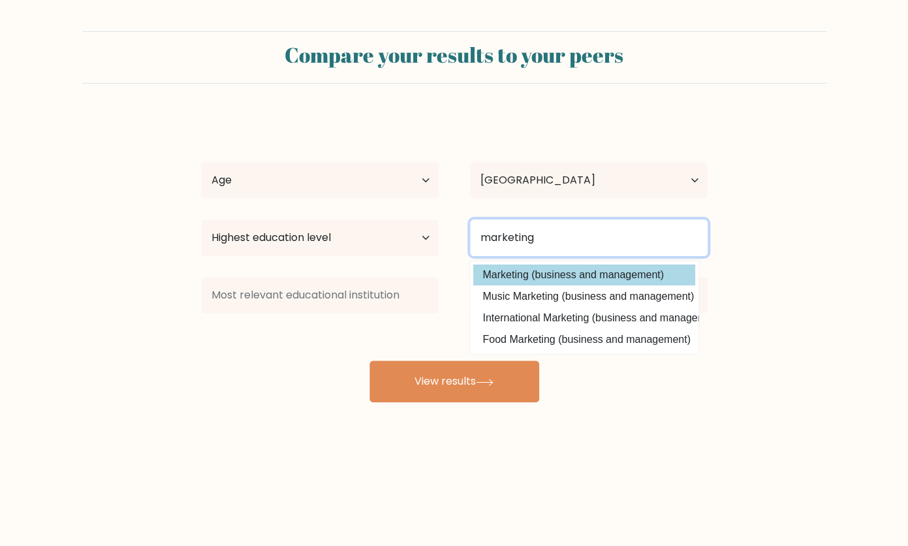
type input "marketing"
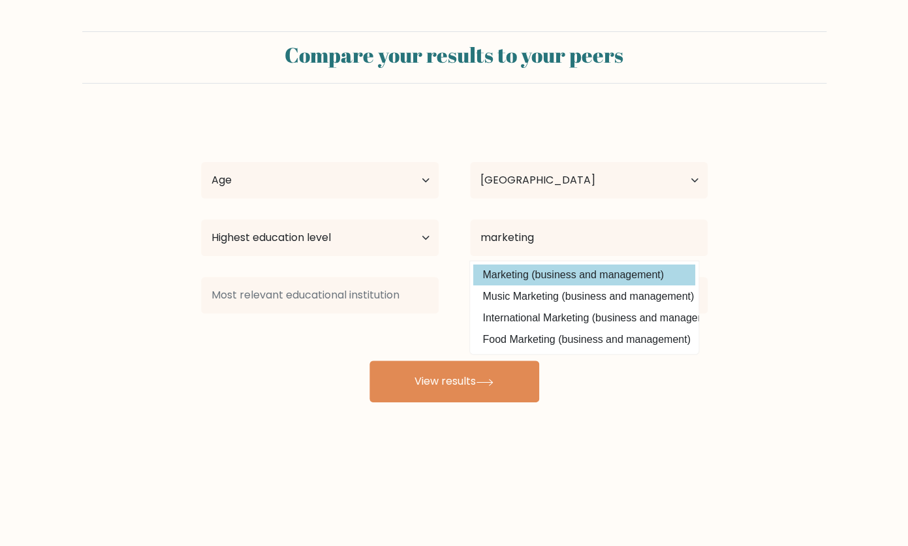
click at [653, 267] on div "juice box Age Under 18 years old 18-24 years old 25-34 years old 35-44 years ol…" at bounding box center [454, 258] width 522 height 287
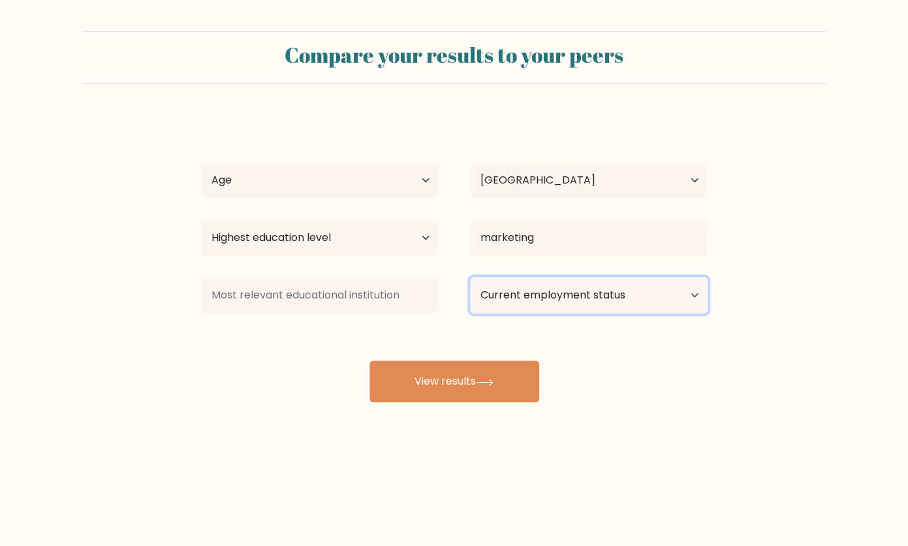
click at [470, 277] on select "Current employment status Employed Student Retired Other / prefer not to answer" at bounding box center [589, 295] width 238 height 37
click option "Employed" at bounding box center [0, 0] width 0 height 0
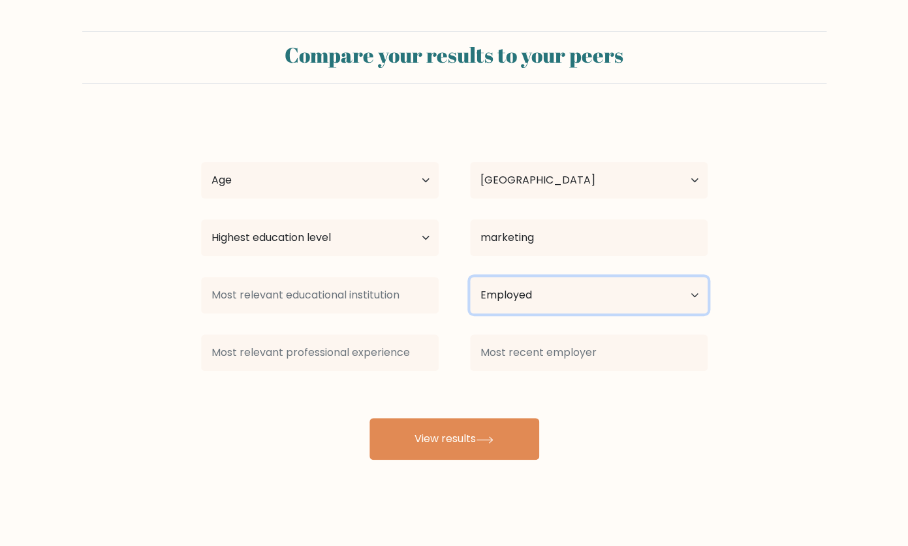
select select "student"
click option "Student" at bounding box center [0, 0] width 0 height 0
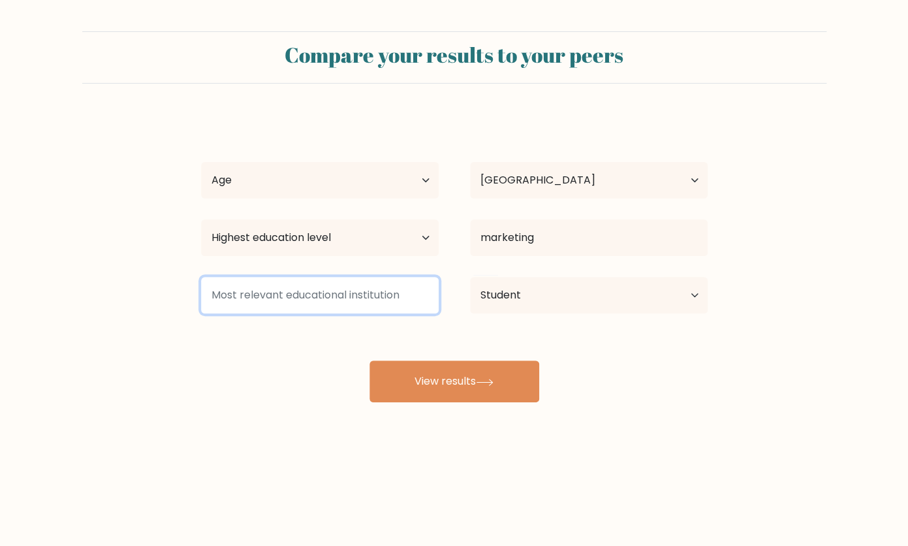
click at [366, 296] on input at bounding box center [320, 295] width 238 height 37
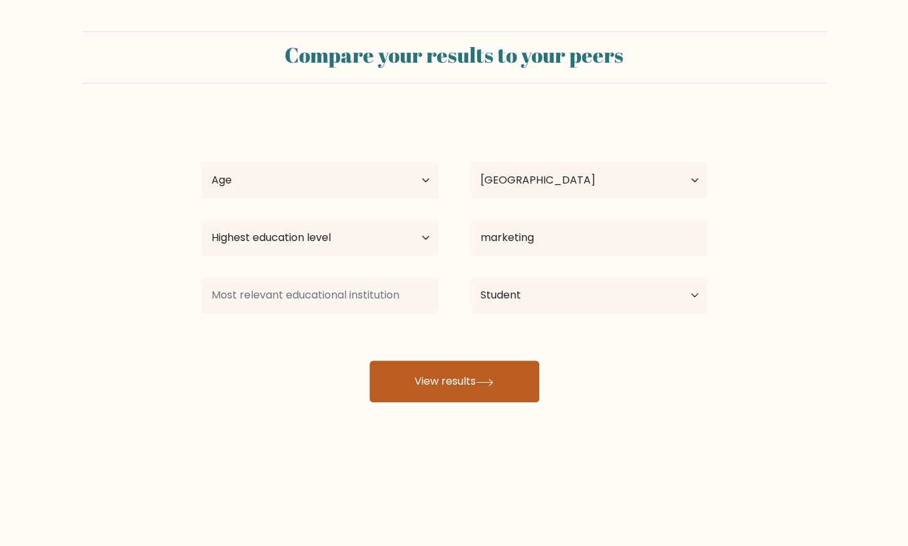
click at [476, 371] on button "View results" at bounding box center [454, 381] width 170 height 42
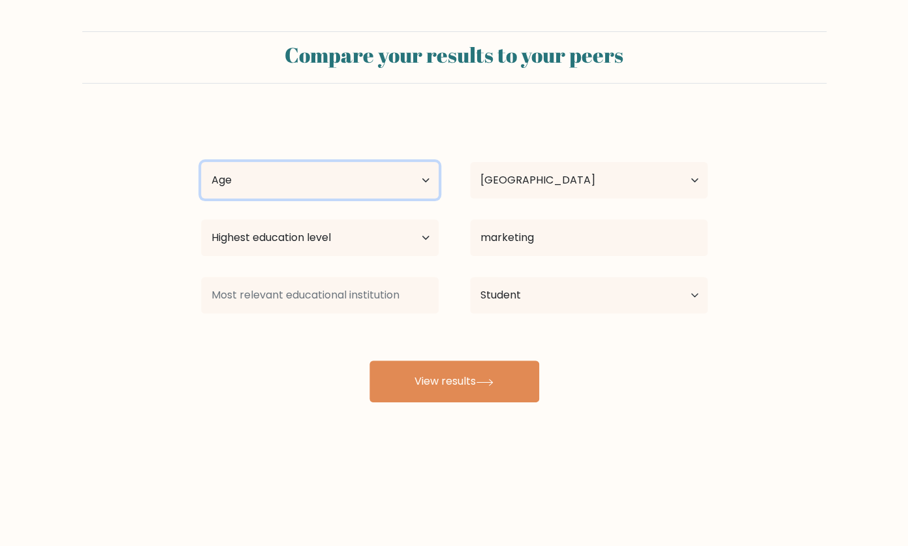
click at [201, 162] on select "Age Under 18 years old 18-24 years old 25-34 years old 35-44 years old 45-54 ye…" at bounding box center [320, 180] width 238 height 37
select select "25_34"
click option "25-34 years old" at bounding box center [0, 0] width 0 height 0
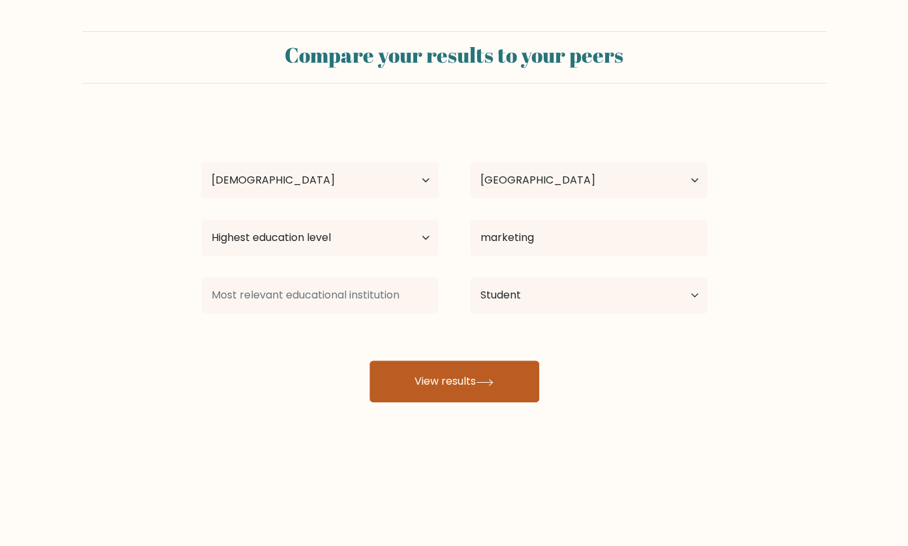
click at [434, 402] on button "View results" at bounding box center [454, 381] width 170 height 42
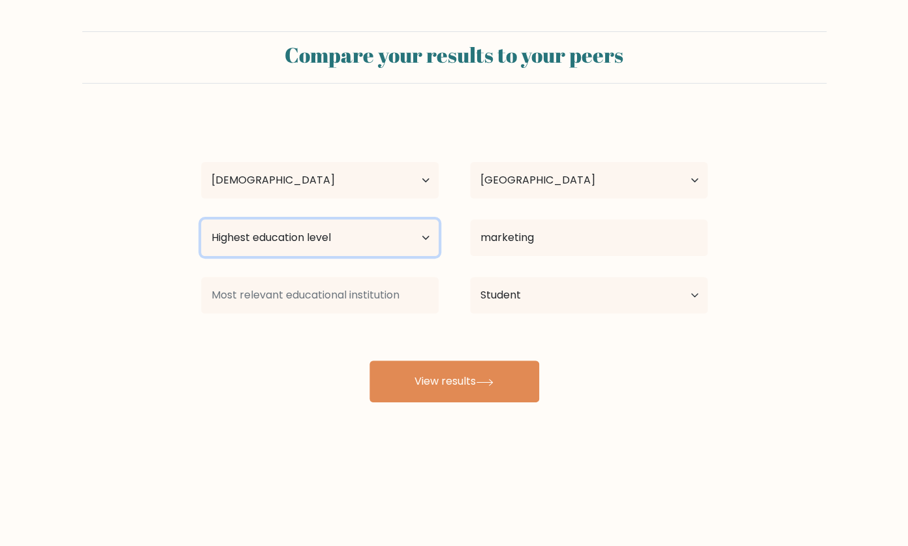
click at [201, 219] on select "Highest education level No schooling Primary Lower Secondary Upper Secondary Oc…" at bounding box center [320, 237] width 238 height 37
select select "bachelors_degree"
click option "Bachelor's degree" at bounding box center [0, 0] width 0 height 0
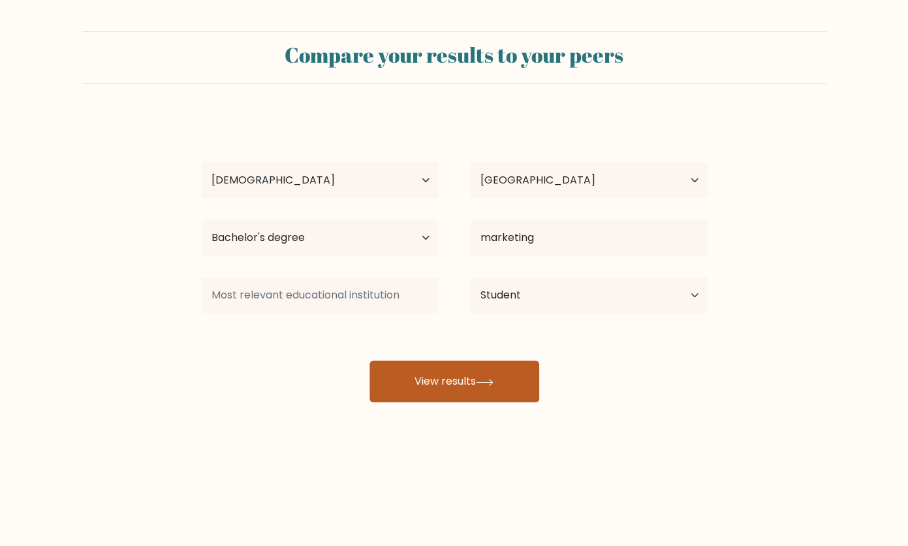
click at [467, 381] on button "View results" at bounding box center [454, 381] width 170 height 42
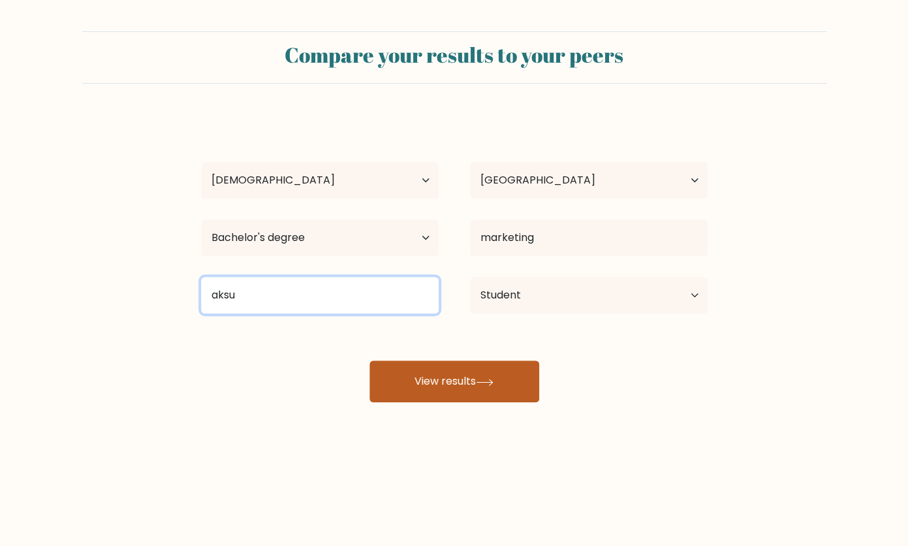
type input "aksu"
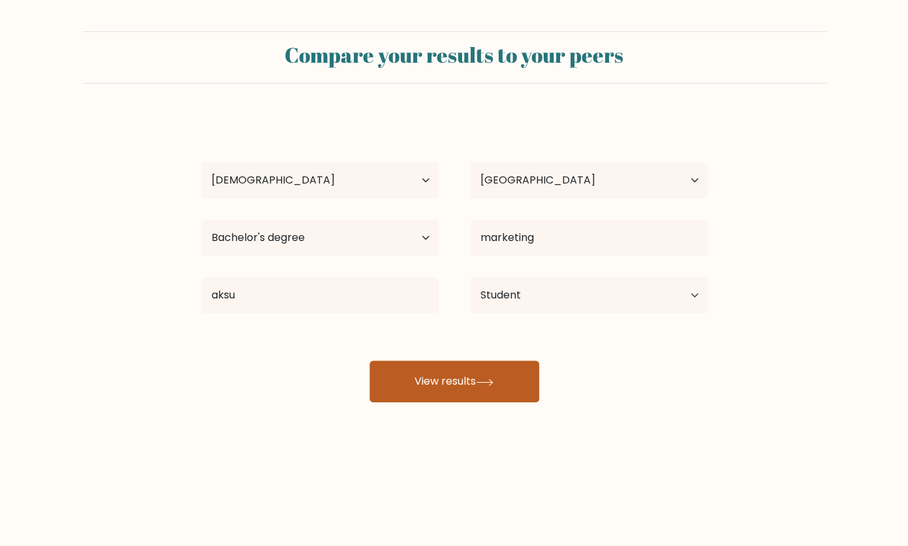
click at [445, 378] on button "View results" at bounding box center [454, 381] width 170 height 42
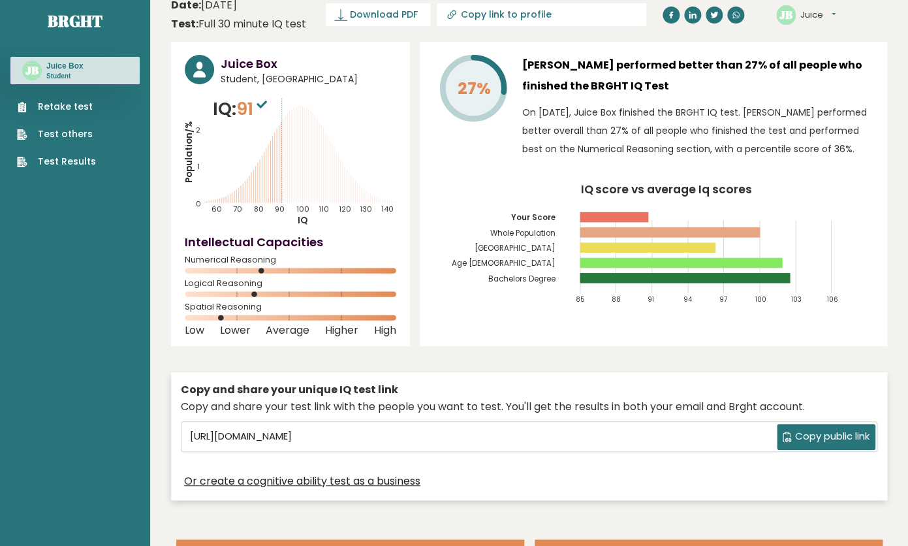
scroll to position [15, 0]
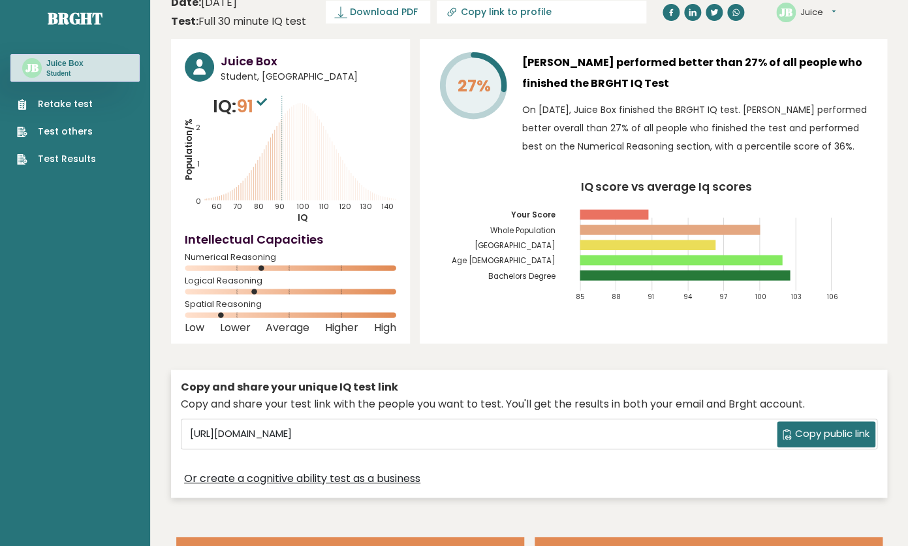
click at [841, 431] on span "Copy public link" at bounding box center [832, 433] width 74 height 15
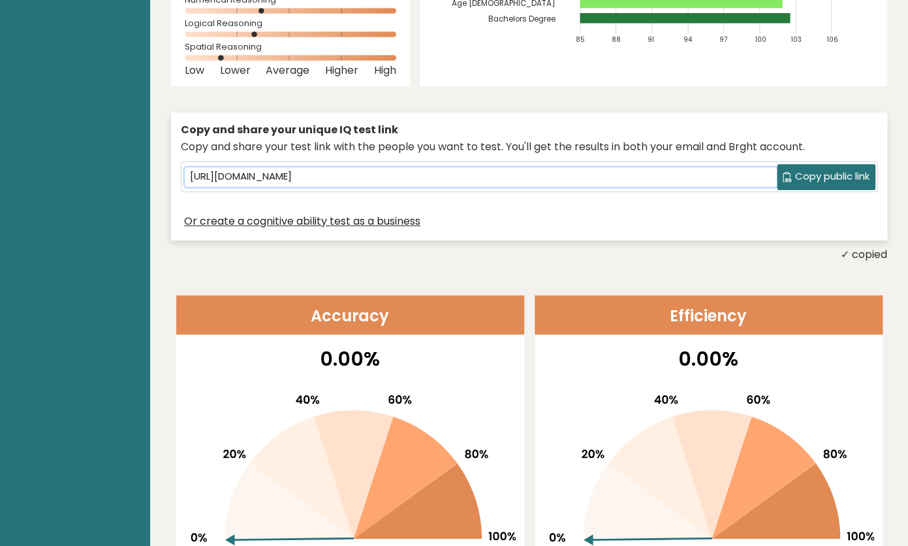
scroll to position [0, 0]
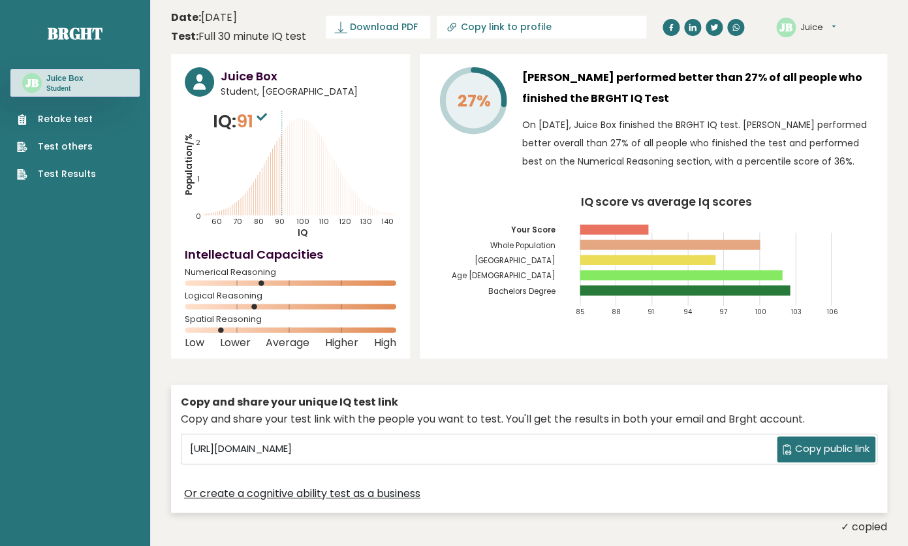
click at [521, 154] on div "27% [PERSON_NAME] performed better than 27% of all people who finished the BRGH…" at bounding box center [653, 122] width 440 height 110
